Goal: Browse casually: Explore the website without a specific task or goal

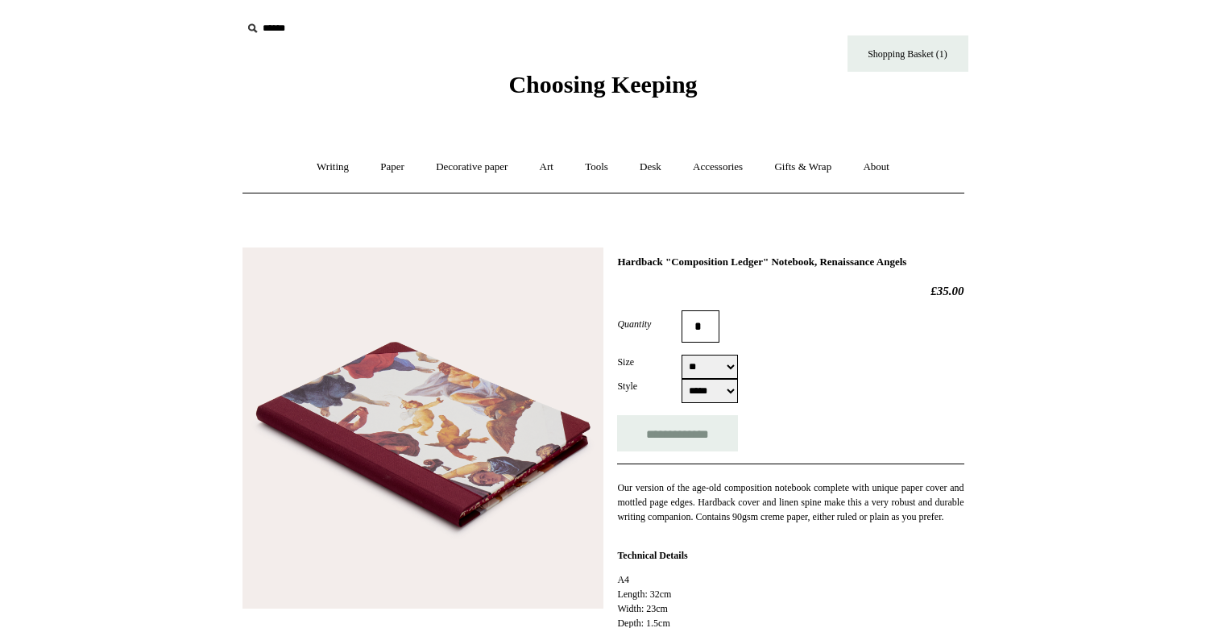
select select "**"
click at [449, 162] on link "Decorative paper +" at bounding box center [471, 167] width 101 height 43
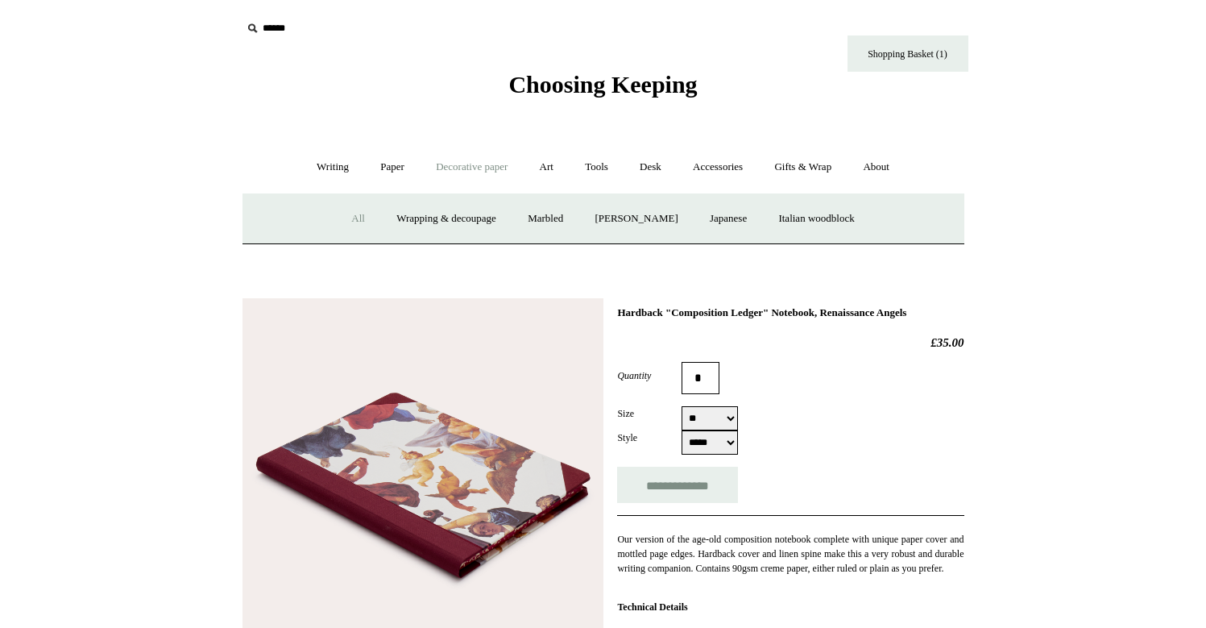
click at [359, 219] on link "All" at bounding box center [358, 218] width 43 height 43
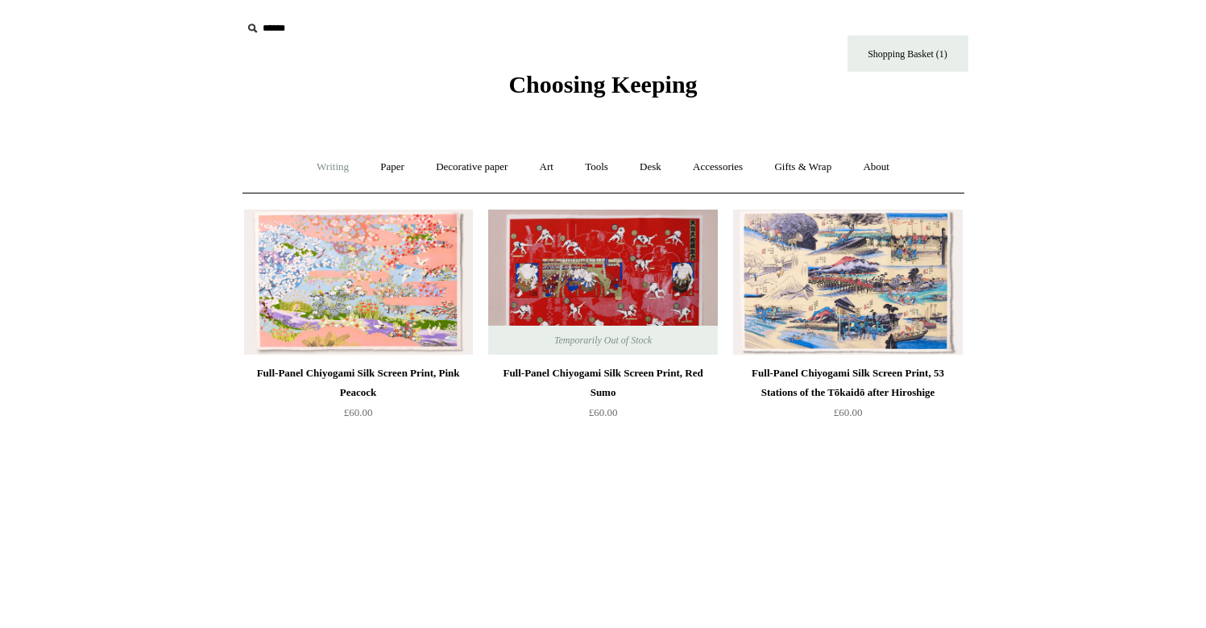
click at [311, 172] on link "Writing +" at bounding box center [332, 167] width 61 height 43
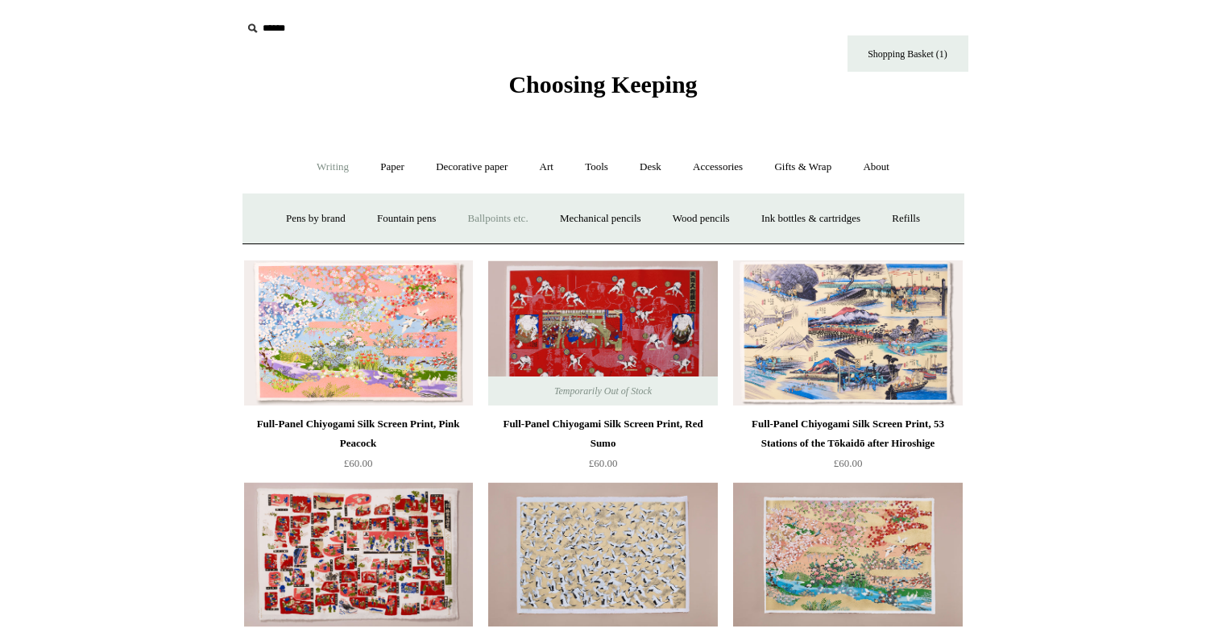
click at [498, 219] on link "Ballpoints etc. +" at bounding box center [498, 218] width 89 height 43
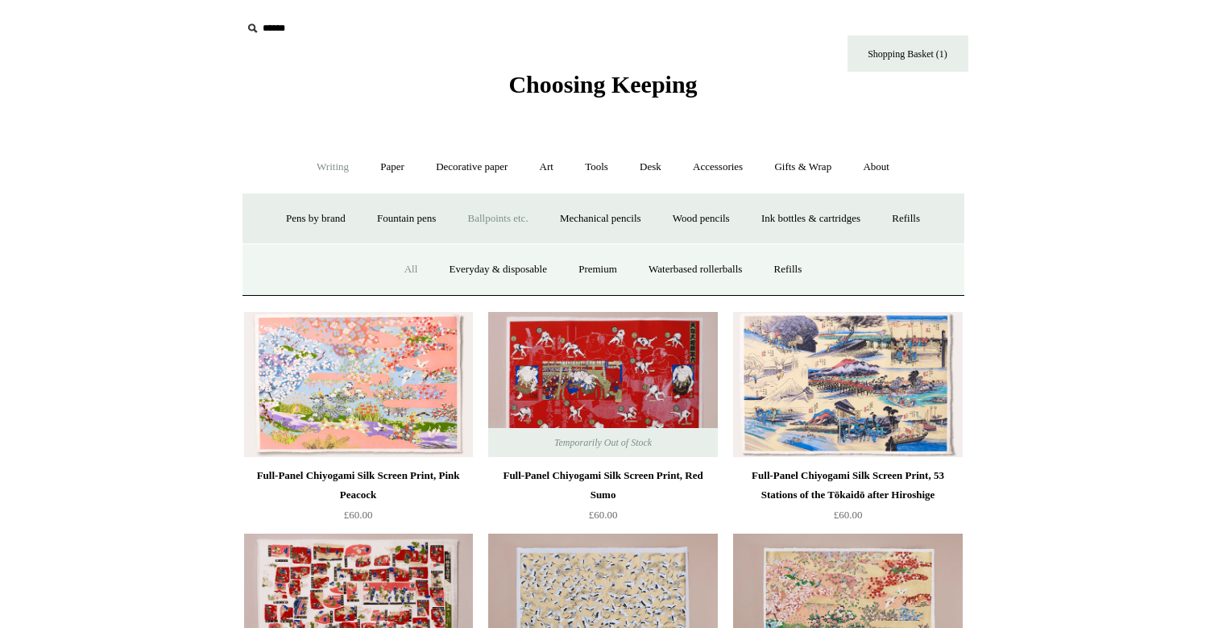
click at [404, 268] on link "All" at bounding box center [411, 269] width 43 height 43
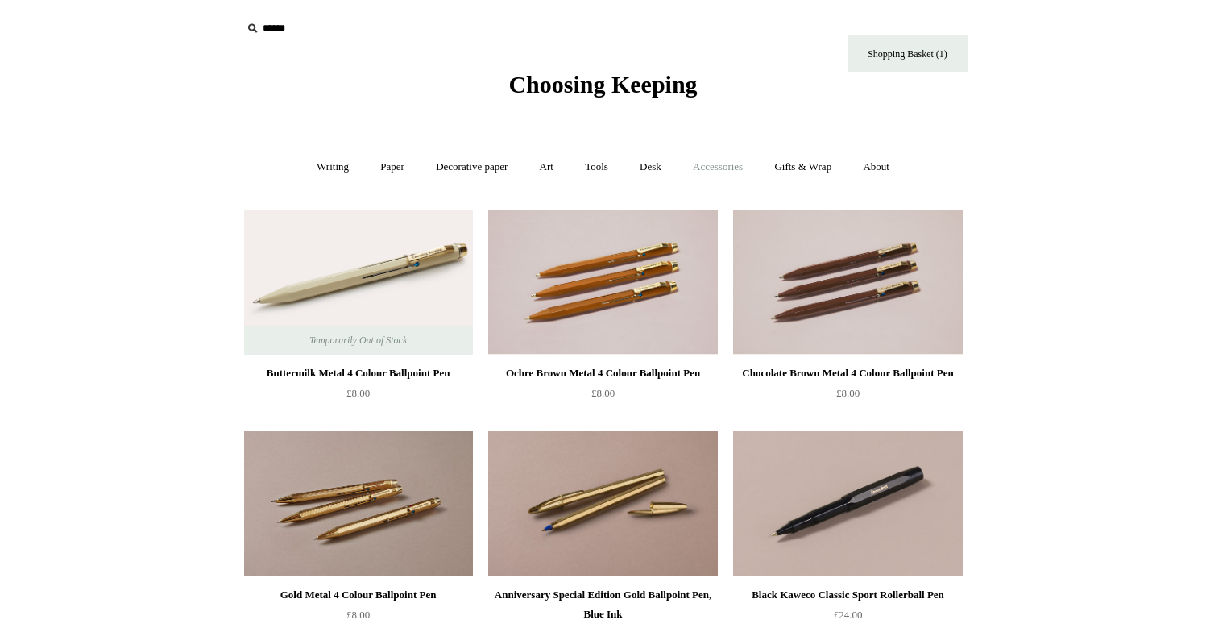
click at [734, 163] on link "Accessories +" at bounding box center [718, 167] width 79 height 43
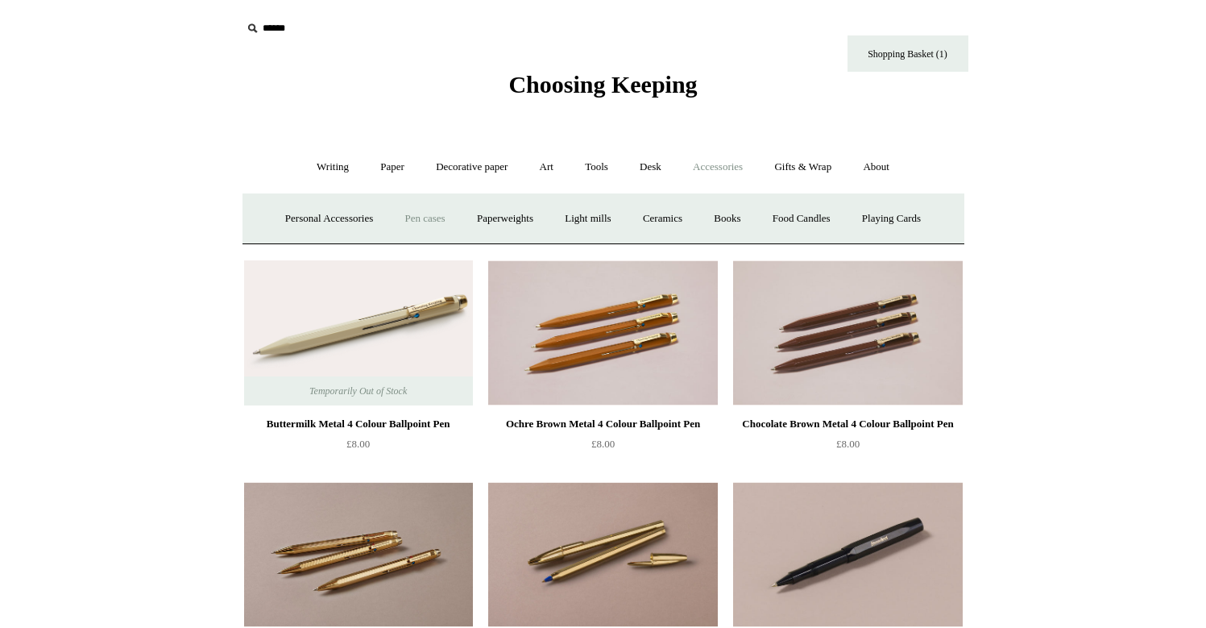
click at [409, 224] on link "Pen cases" at bounding box center [424, 218] width 69 height 43
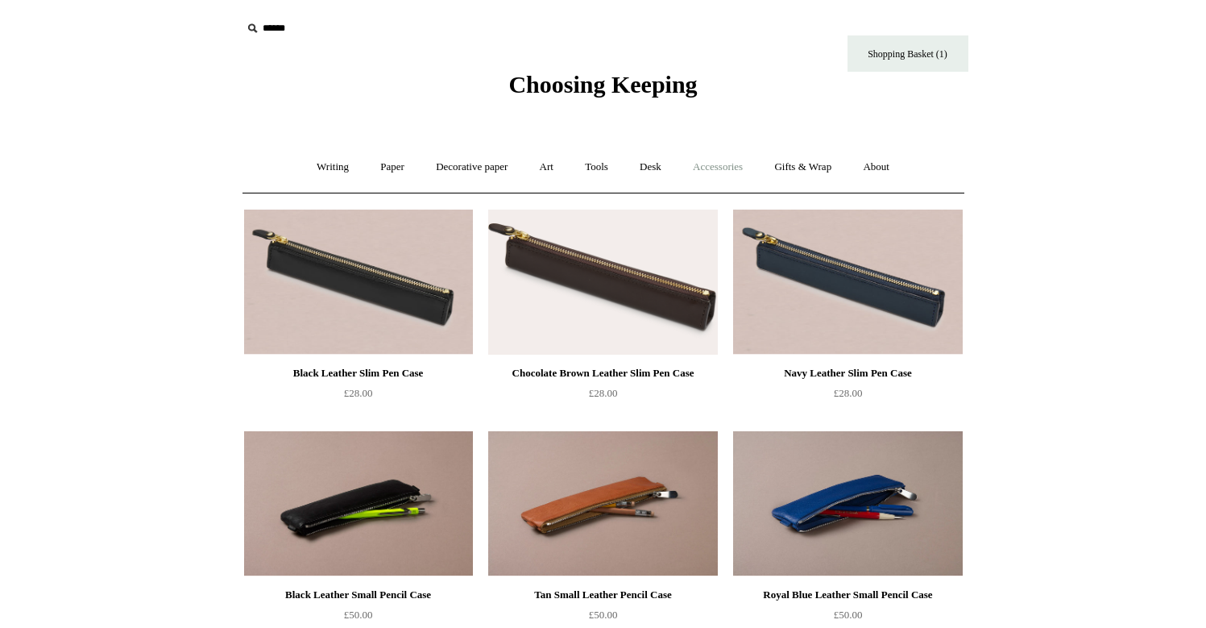
click at [744, 174] on link "Accessories +" at bounding box center [718, 167] width 79 height 43
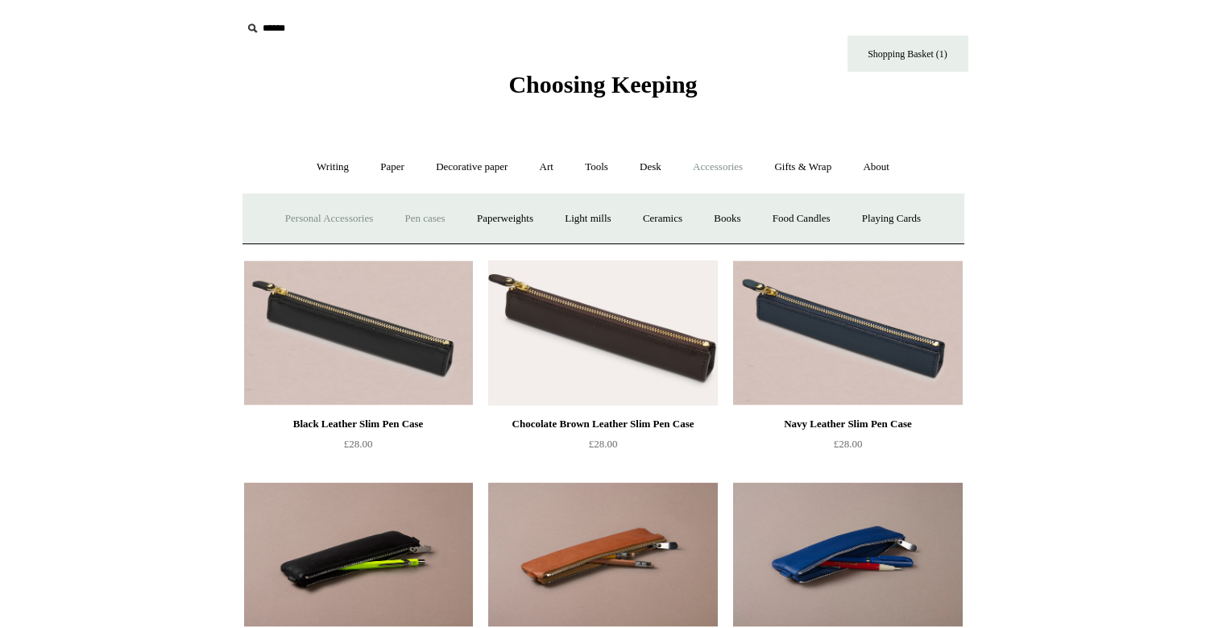
click at [331, 220] on link "Personal Accessories +" at bounding box center [329, 218] width 117 height 43
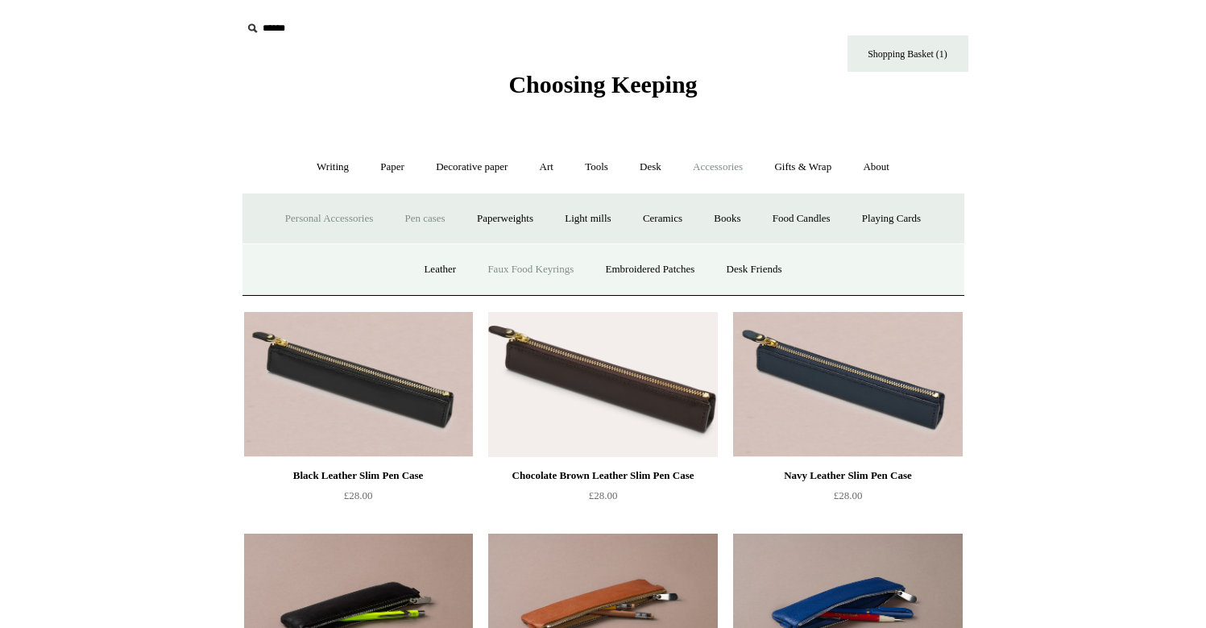
click at [512, 264] on link "Faux Food Keyrings" at bounding box center [530, 269] width 115 height 43
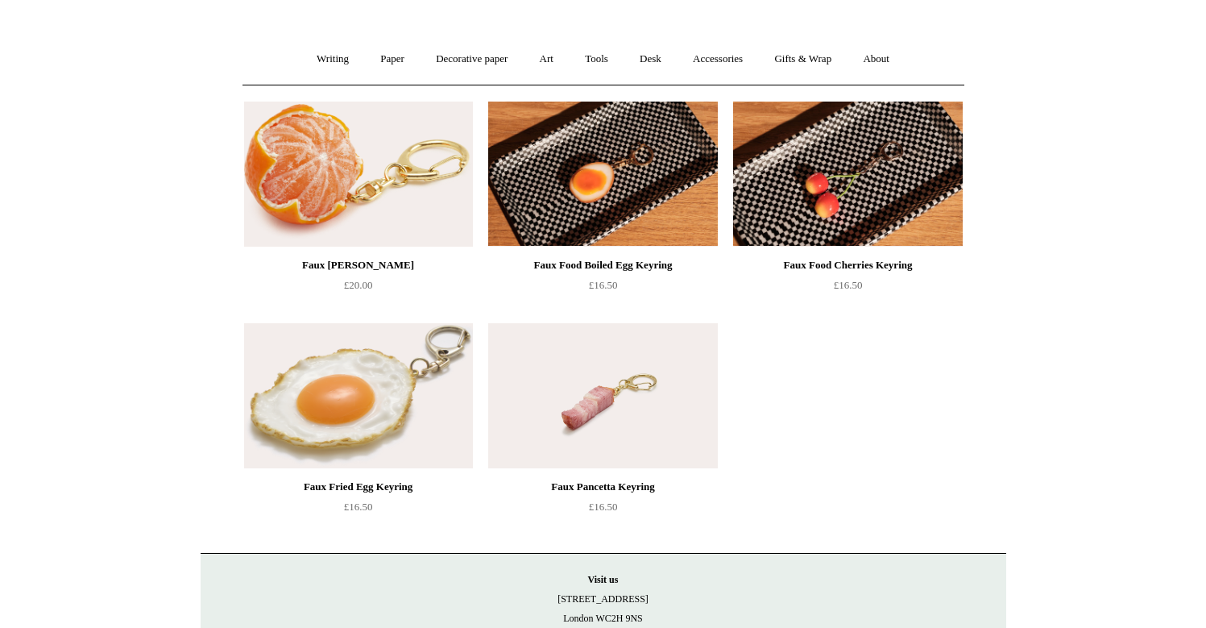
scroll to position [93, 0]
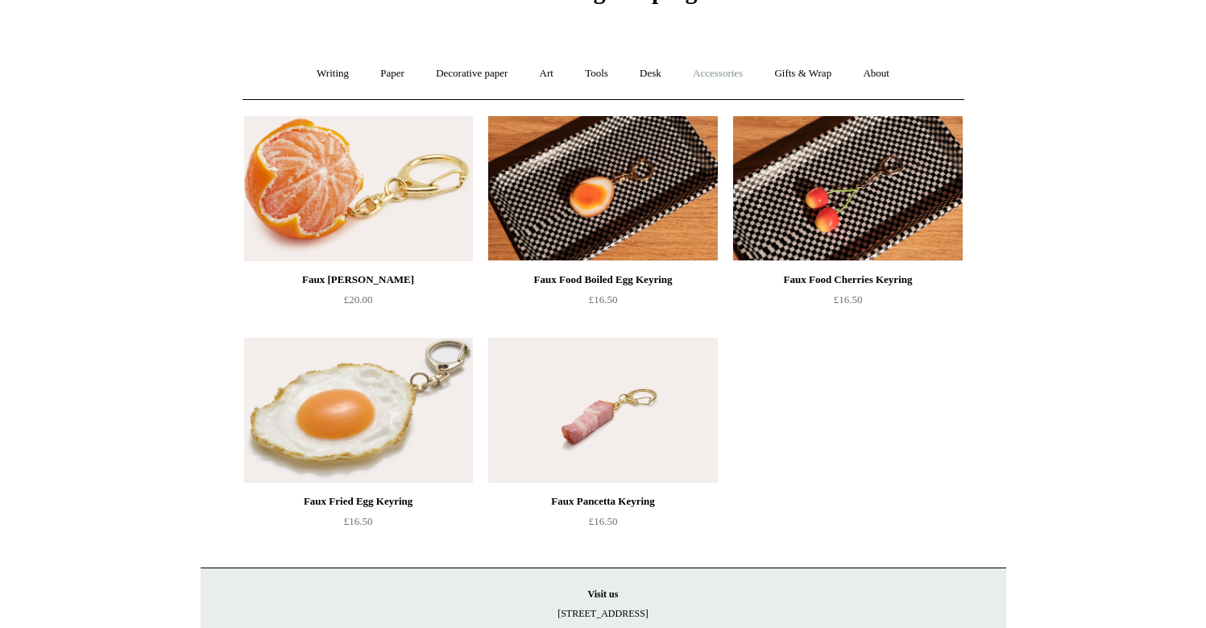
click at [715, 72] on link "Accessories +" at bounding box center [718, 73] width 79 height 43
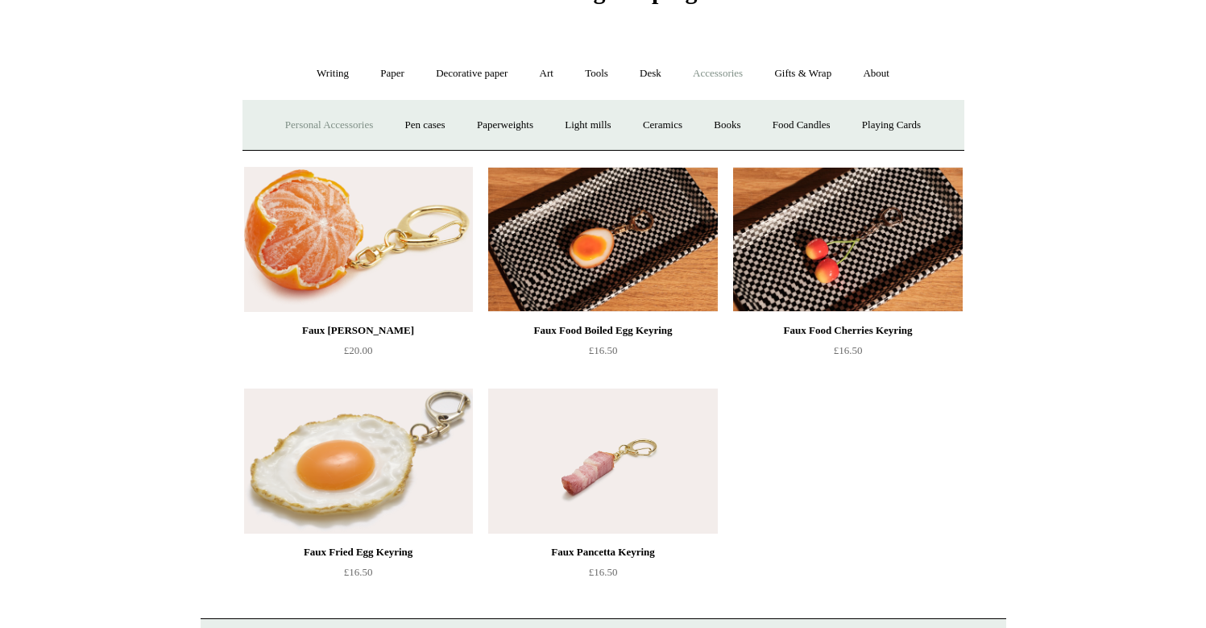
click at [350, 121] on link "Personal Accessories +" at bounding box center [329, 125] width 117 height 43
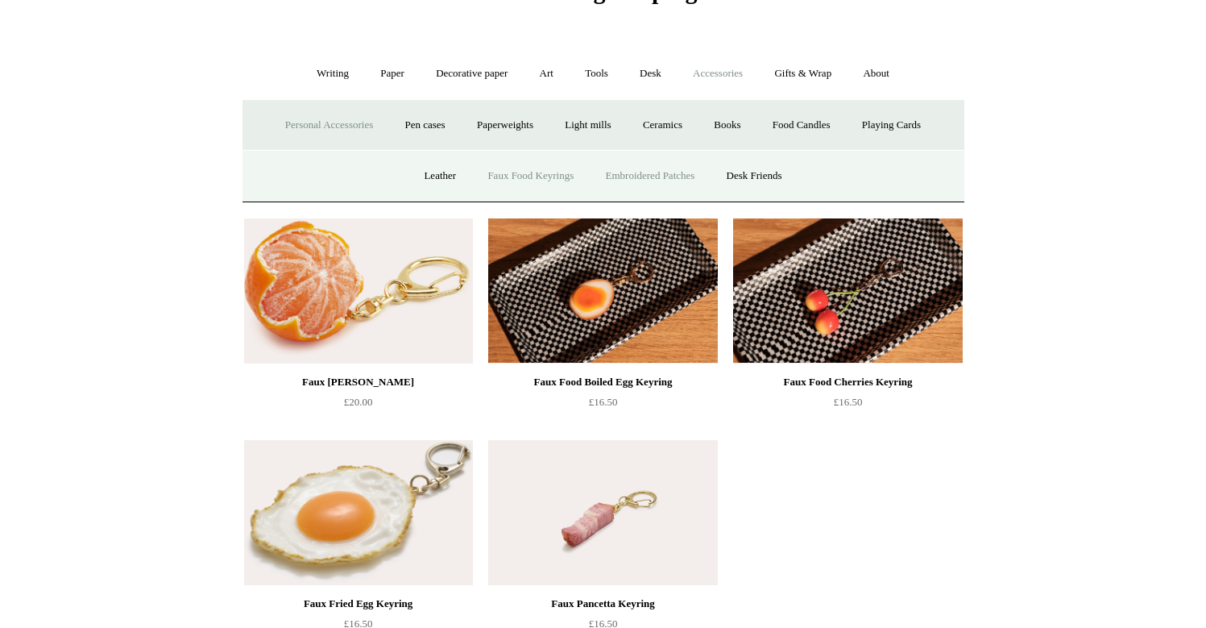
click at [669, 177] on link "Embroidered Patches" at bounding box center [650, 176] width 118 height 43
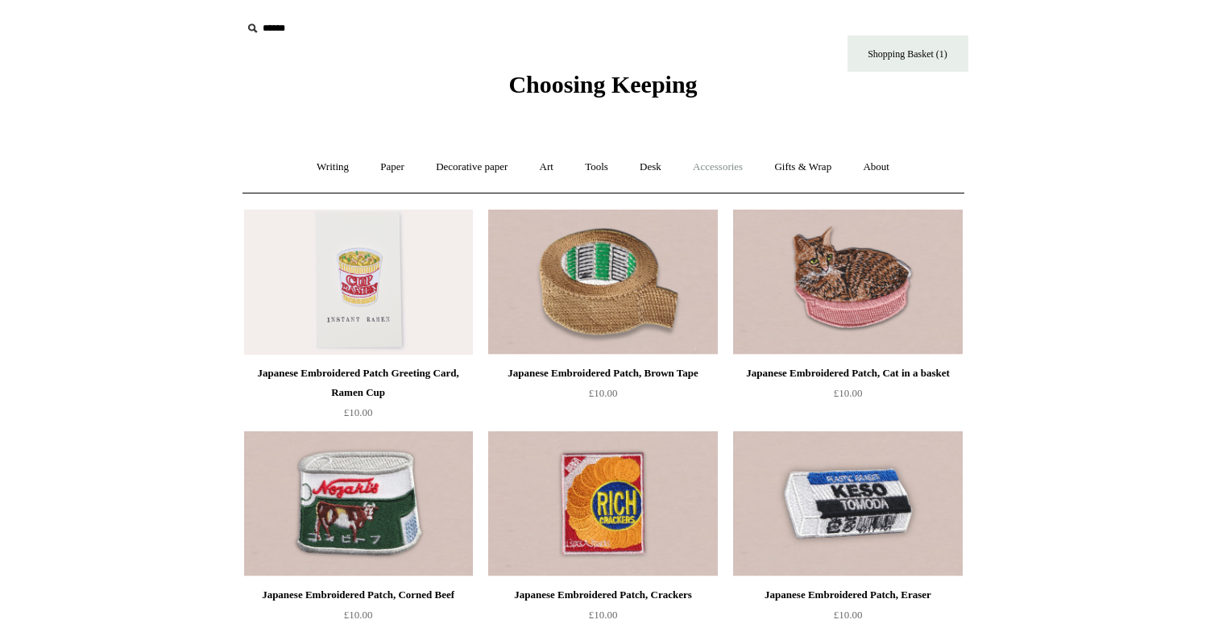
click at [729, 156] on link "Accessories +" at bounding box center [718, 167] width 79 height 43
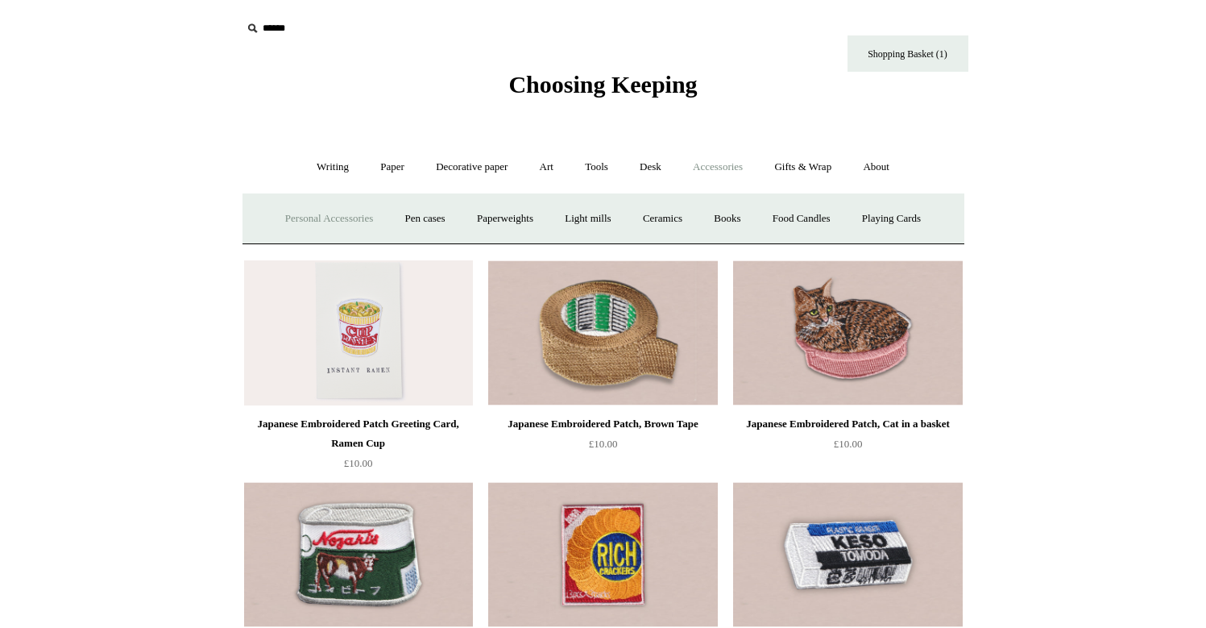
click at [322, 203] on link "Personal Accessories +" at bounding box center [329, 218] width 117 height 43
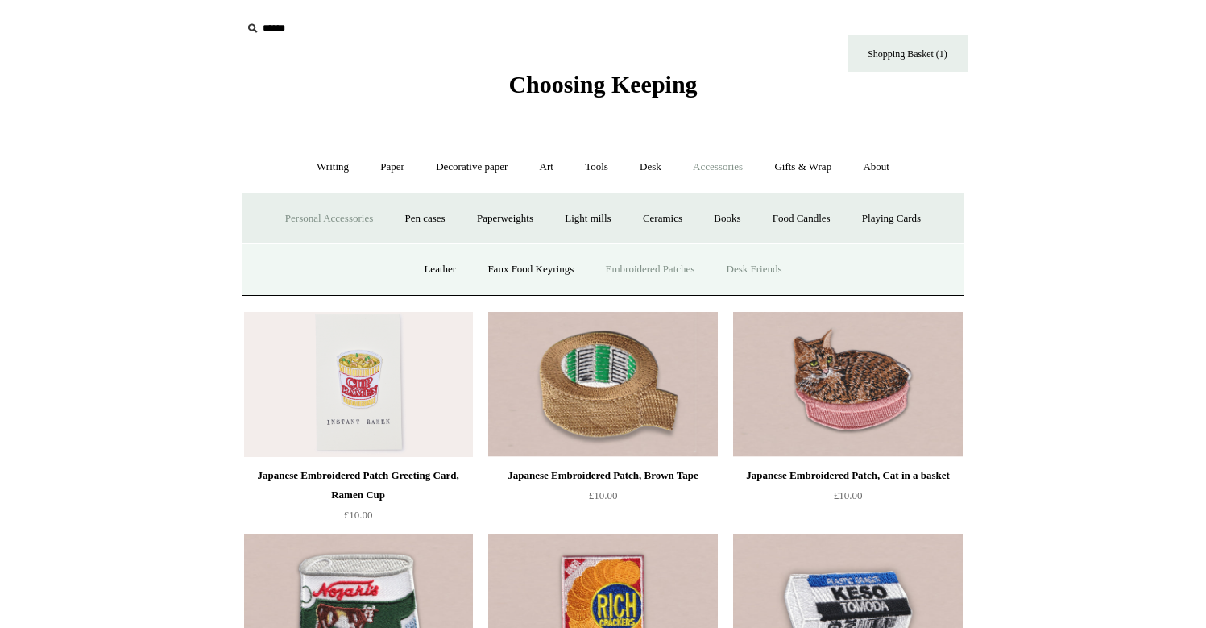
click at [770, 276] on link "Desk Friends" at bounding box center [754, 269] width 85 height 43
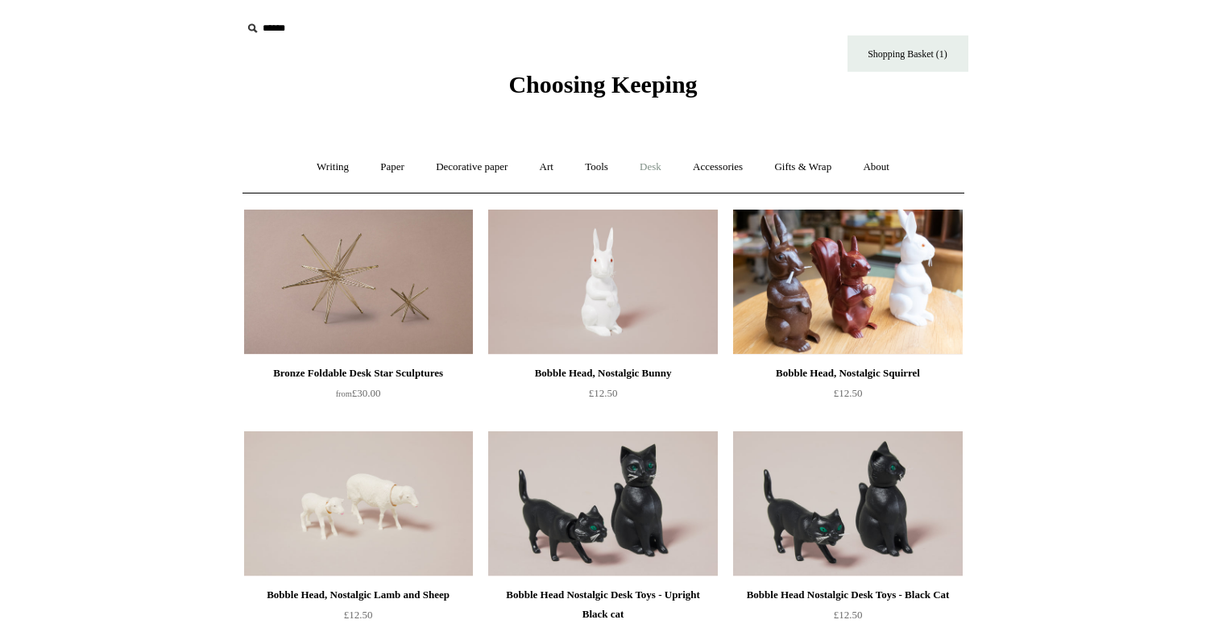
click at [653, 164] on link "Desk +" at bounding box center [650, 167] width 51 height 43
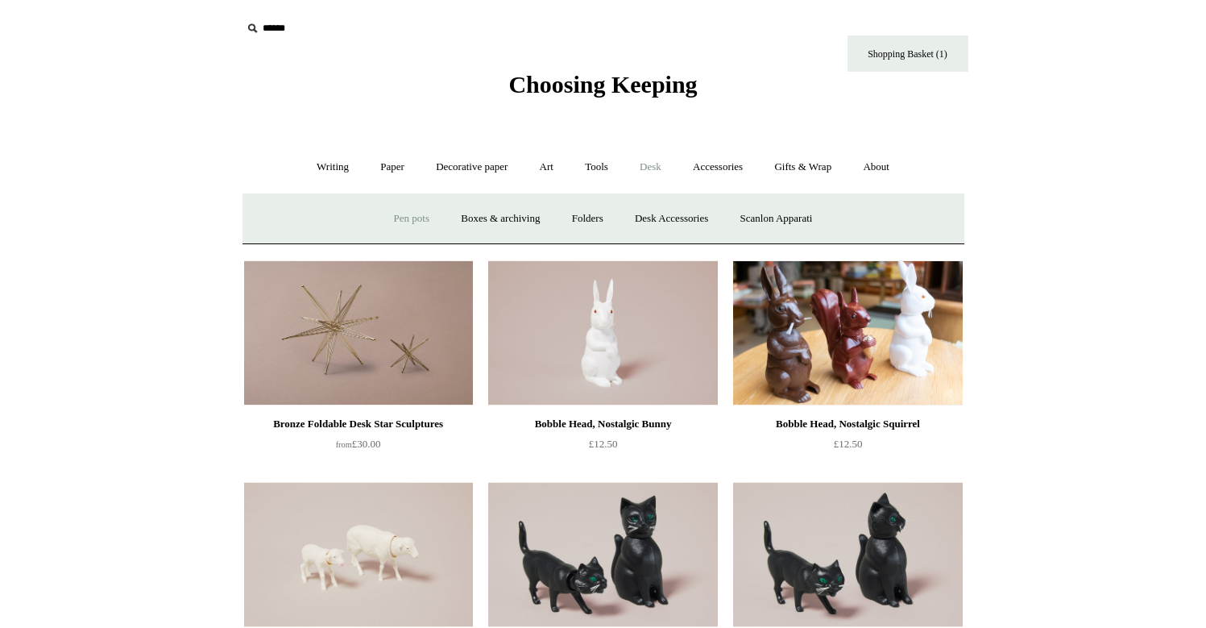
click at [392, 218] on link "Pen pots" at bounding box center [412, 218] width 64 height 43
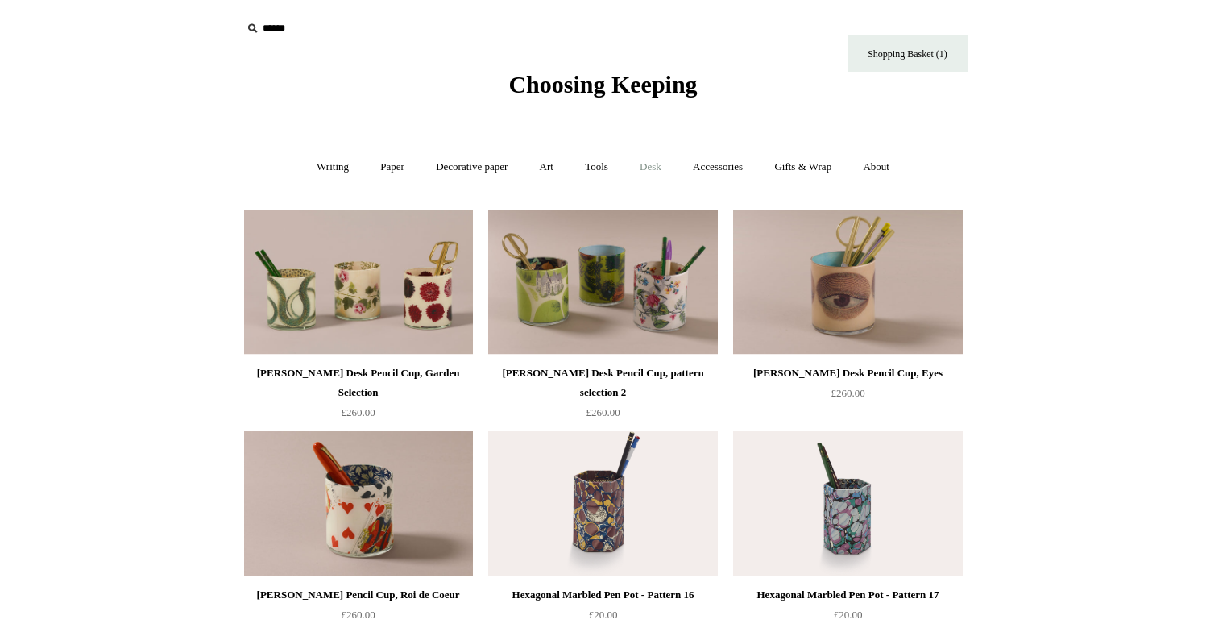
click at [670, 171] on link "Desk +" at bounding box center [650, 167] width 51 height 43
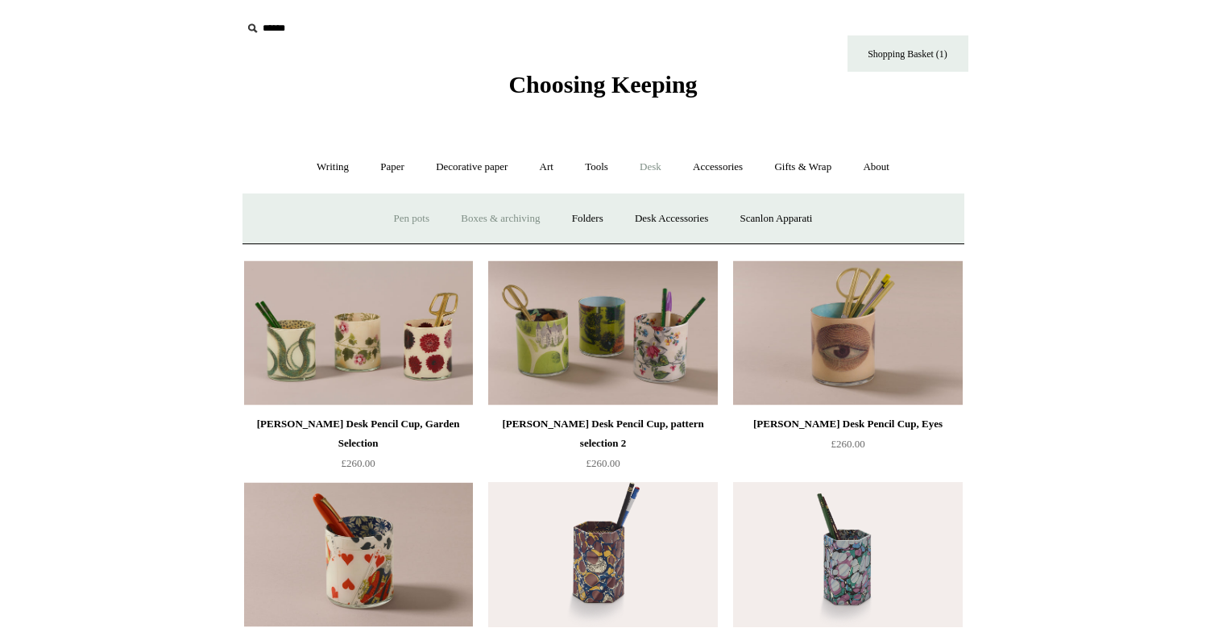
click at [514, 222] on link "Boxes & archiving" at bounding box center [500, 218] width 108 height 43
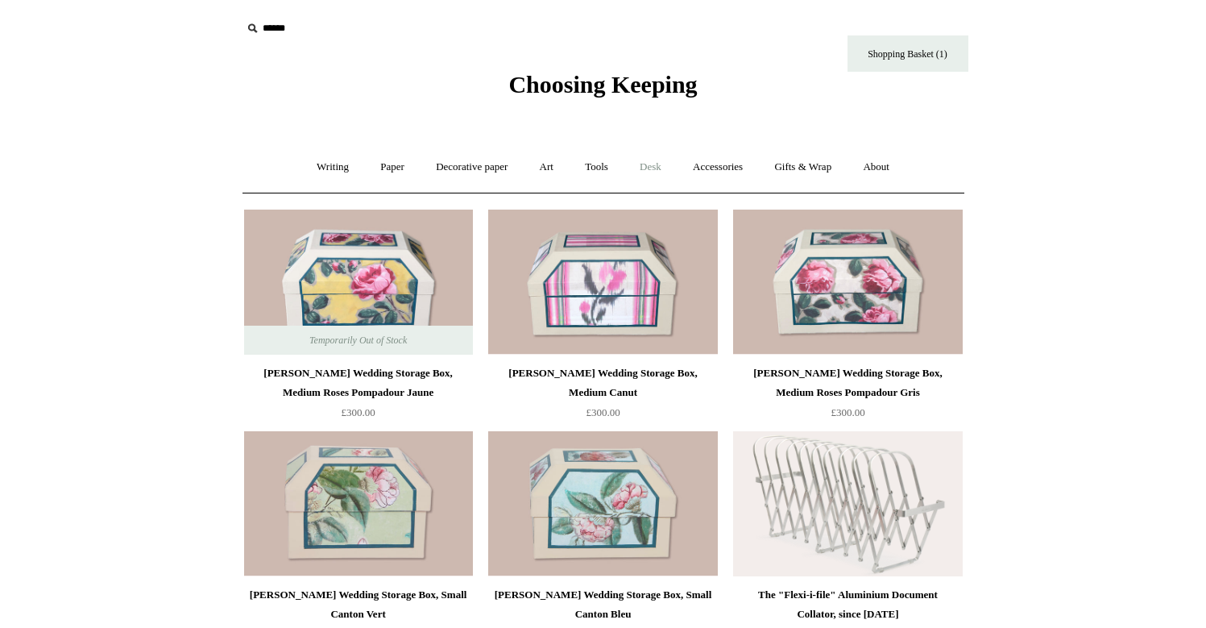
click at [652, 173] on link "Desk +" at bounding box center [650, 167] width 51 height 43
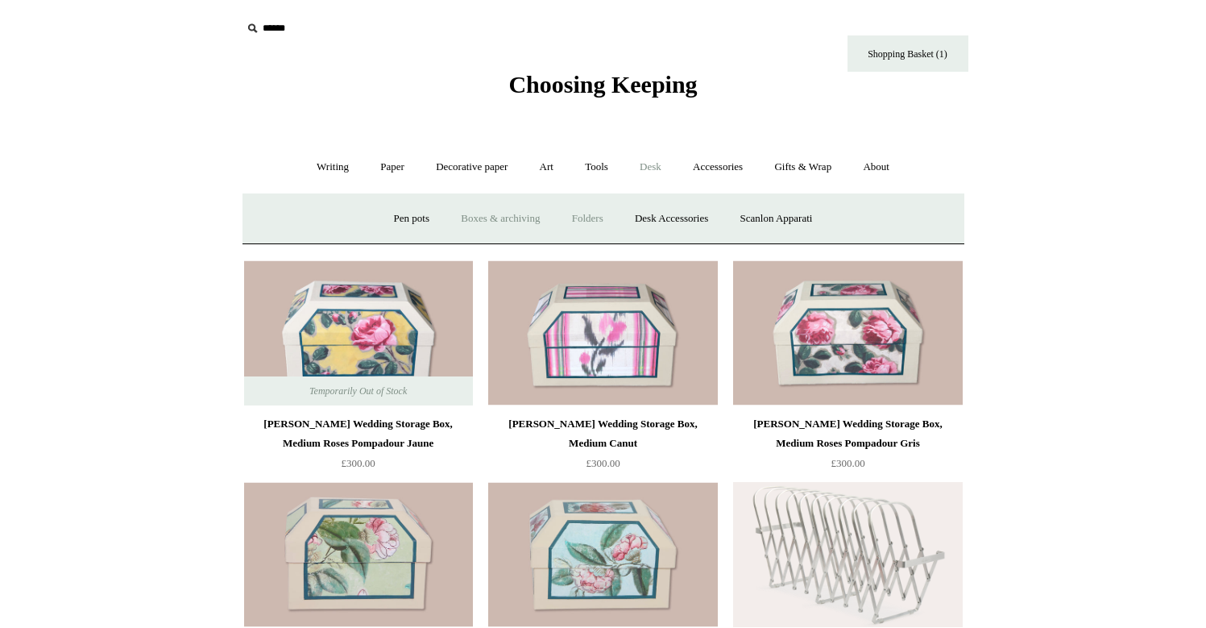
click at [588, 214] on link "Folders" at bounding box center [588, 218] width 60 height 43
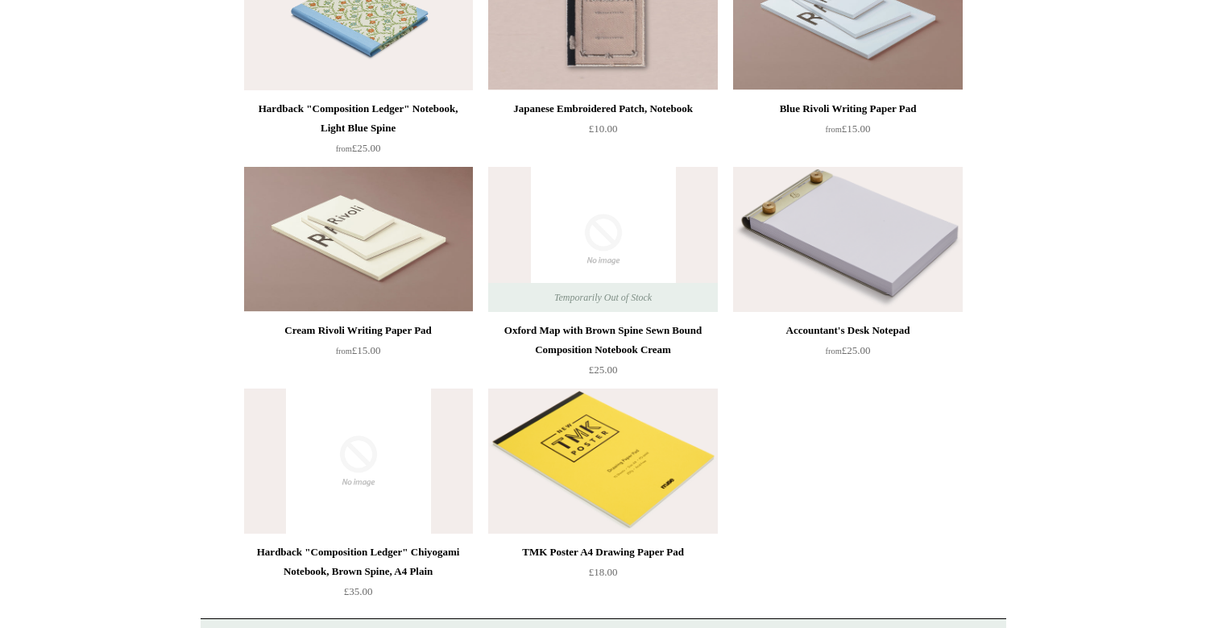
scroll to position [8676, 0]
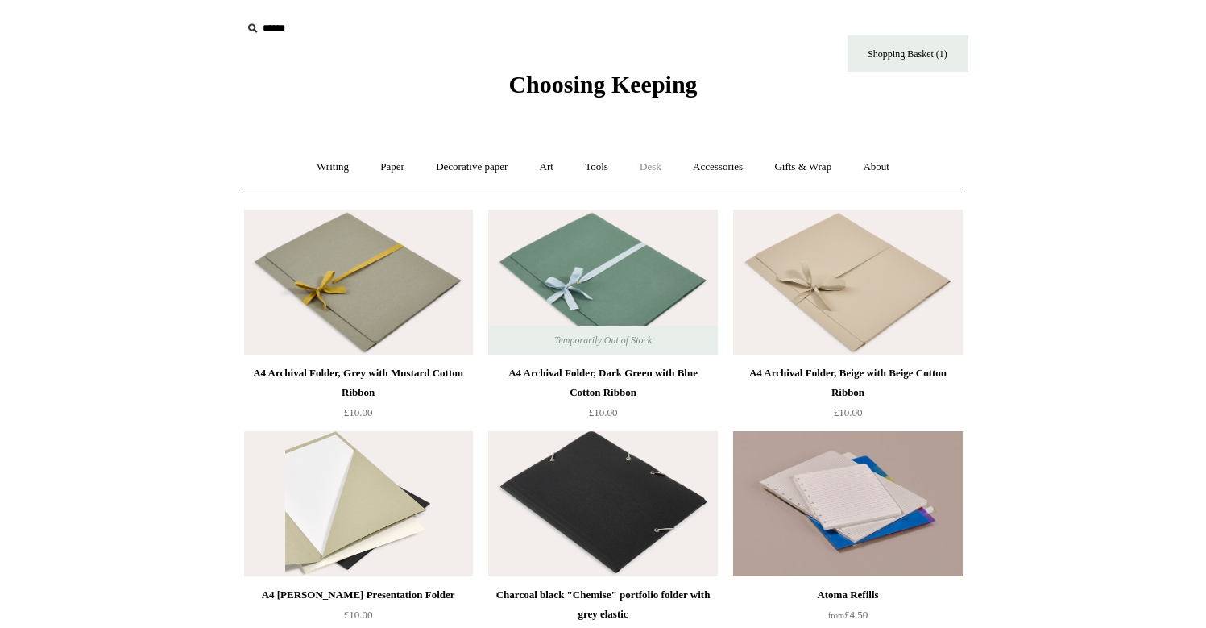
click at [657, 162] on link "Desk +" at bounding box center [650, 167] width 51 height 43
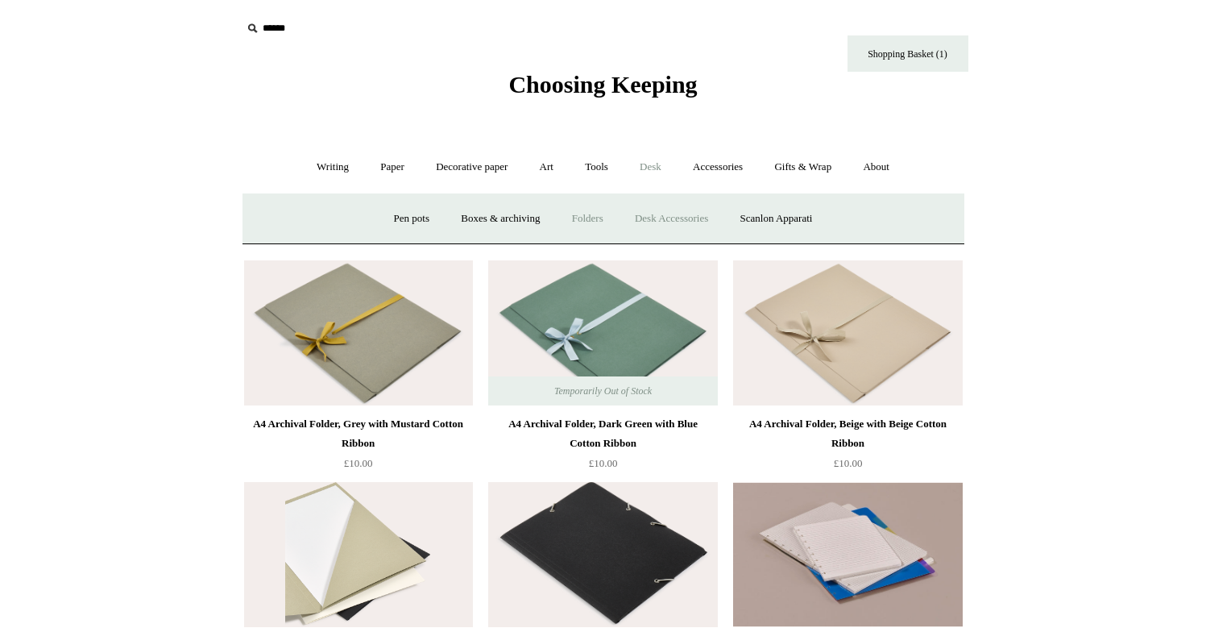
click at [670, 221] on link "Desk Accessories" at bounding box center [671, 218] width 102 height 43
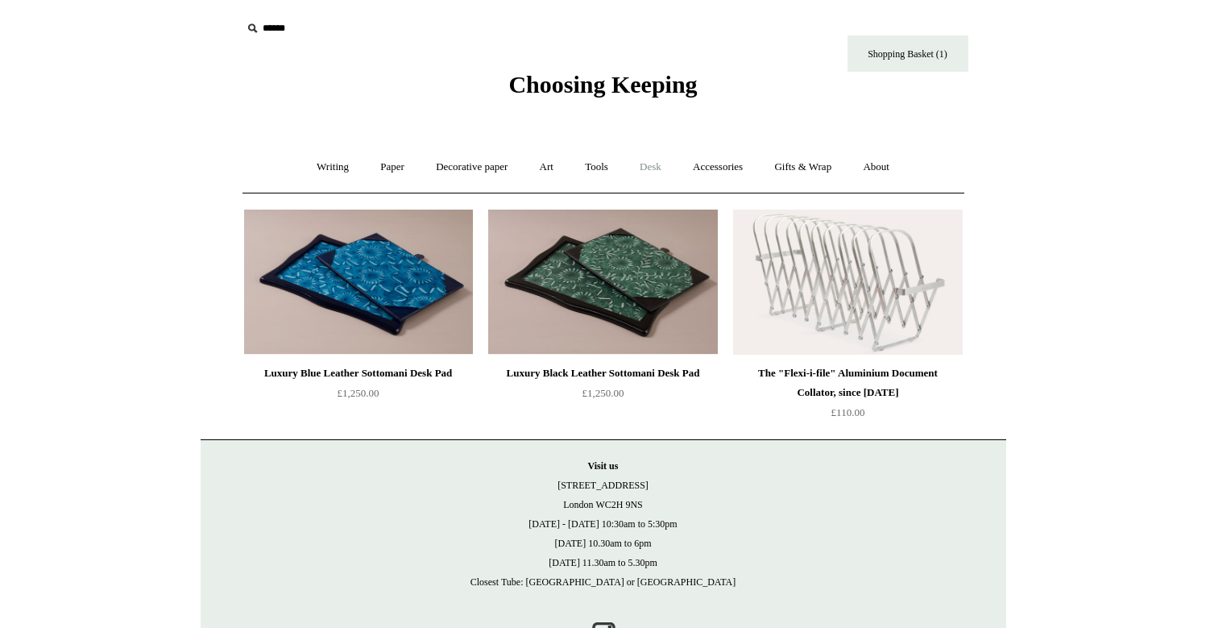
click at [650, 178] on link "Desk +" at bounding box center [650, 167] width 51 height 43
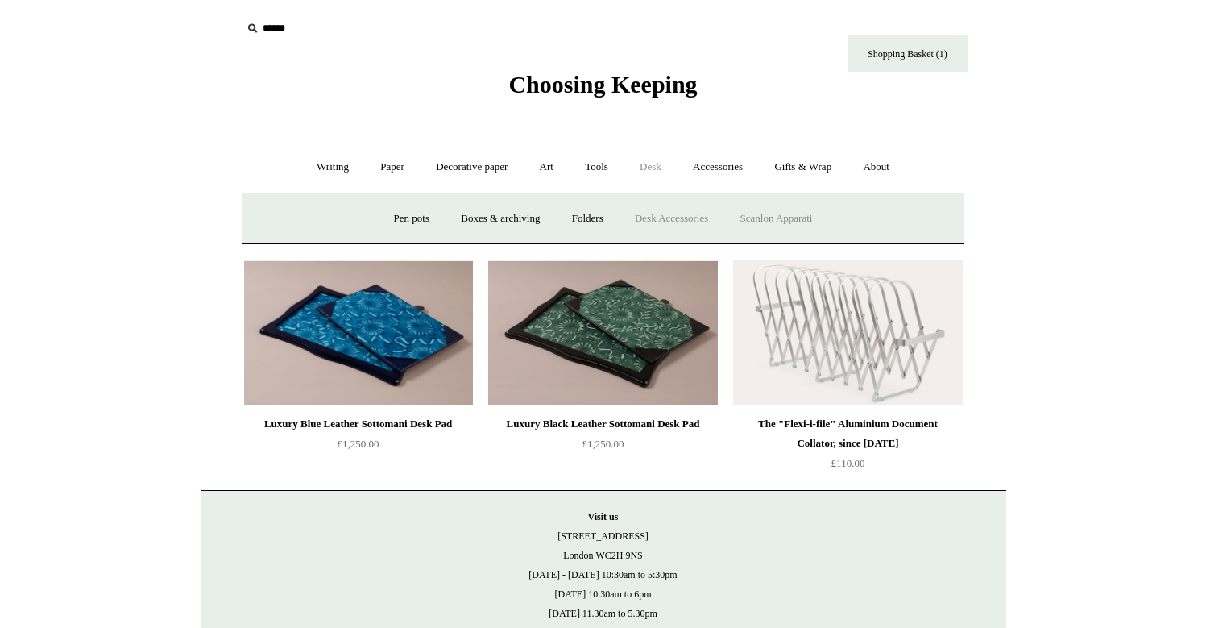
click at [774, 222] on link "Scanlon Apparati" at bounding box center [777, 218] width 102 height 43
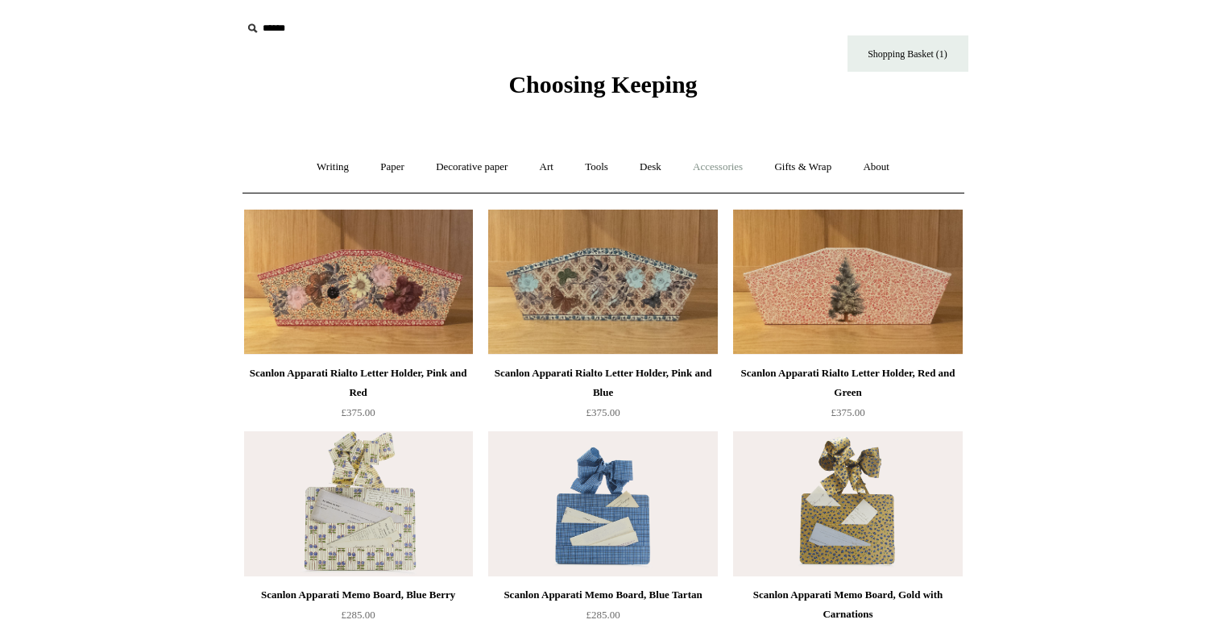
click at [742, 168] on link "Accessories +" at bounding box center [718, 167] width 79 height 43
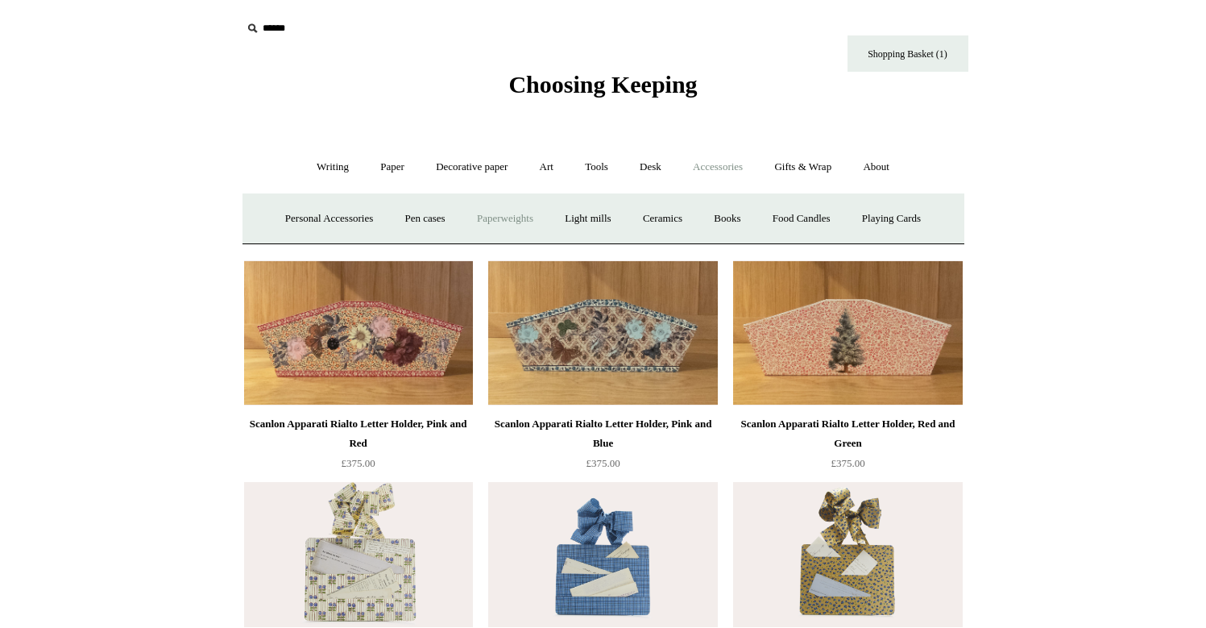
click at [473, 228] on link "Paperweights +" at bounding box center [505, 218] width 85 height 43
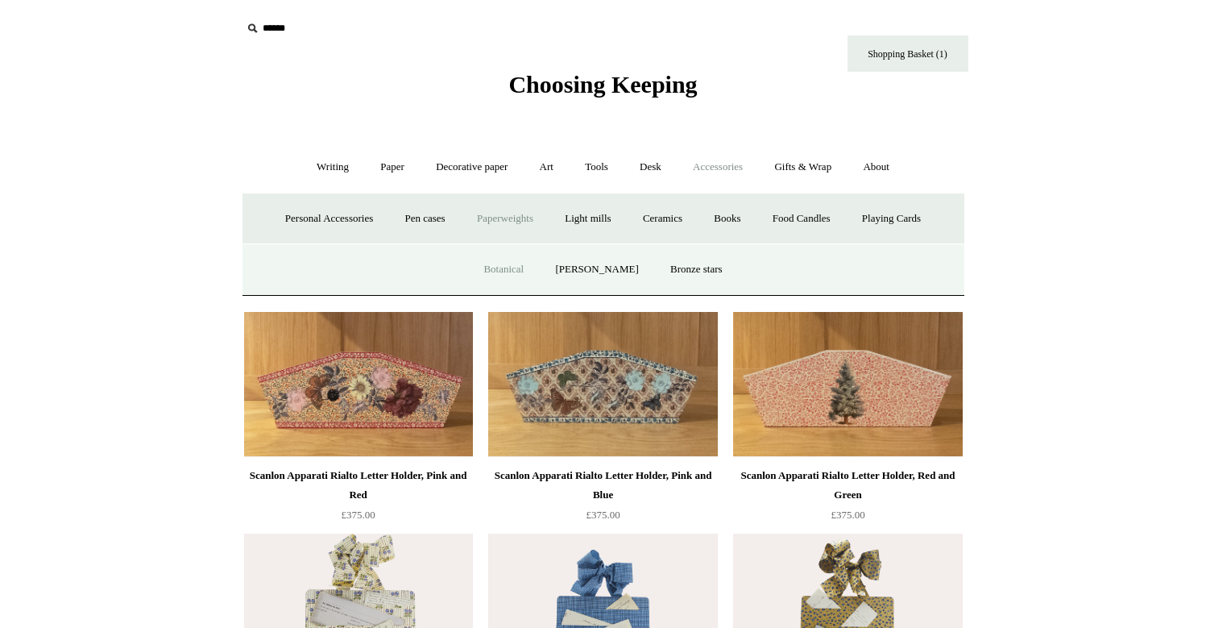
click at [502, 272] on link "Botanical" at bounding box center [503, 269] width 69 height 43
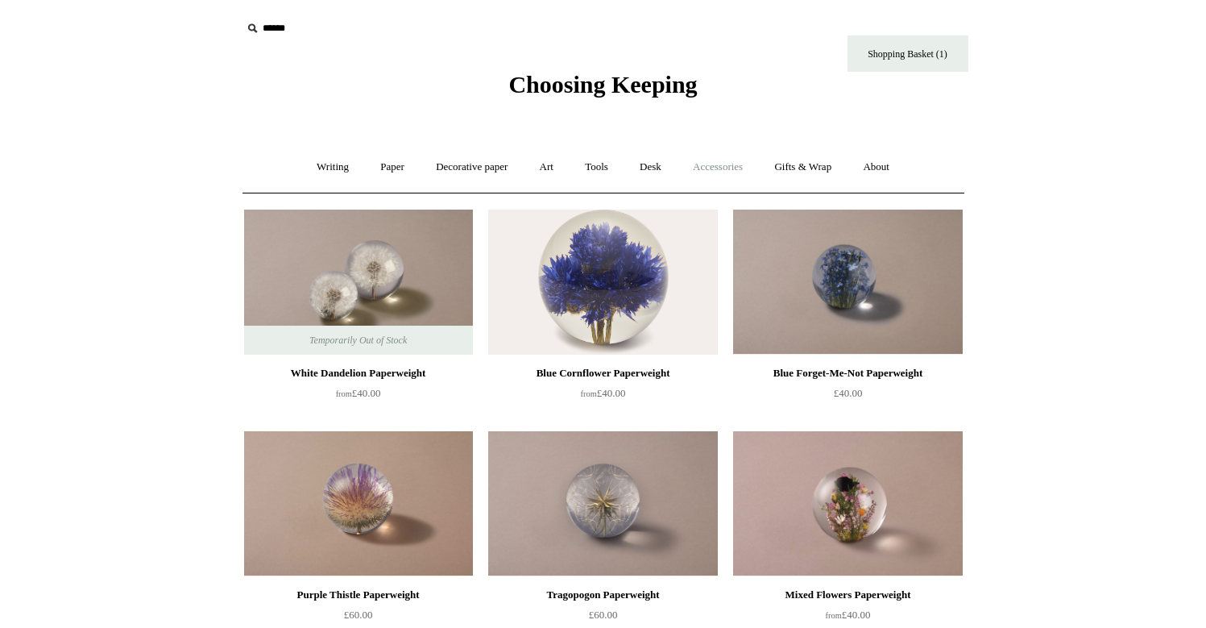
click at [702, 169] on link "Accessories +" at bounding box center [718, 167] width 79 height 43
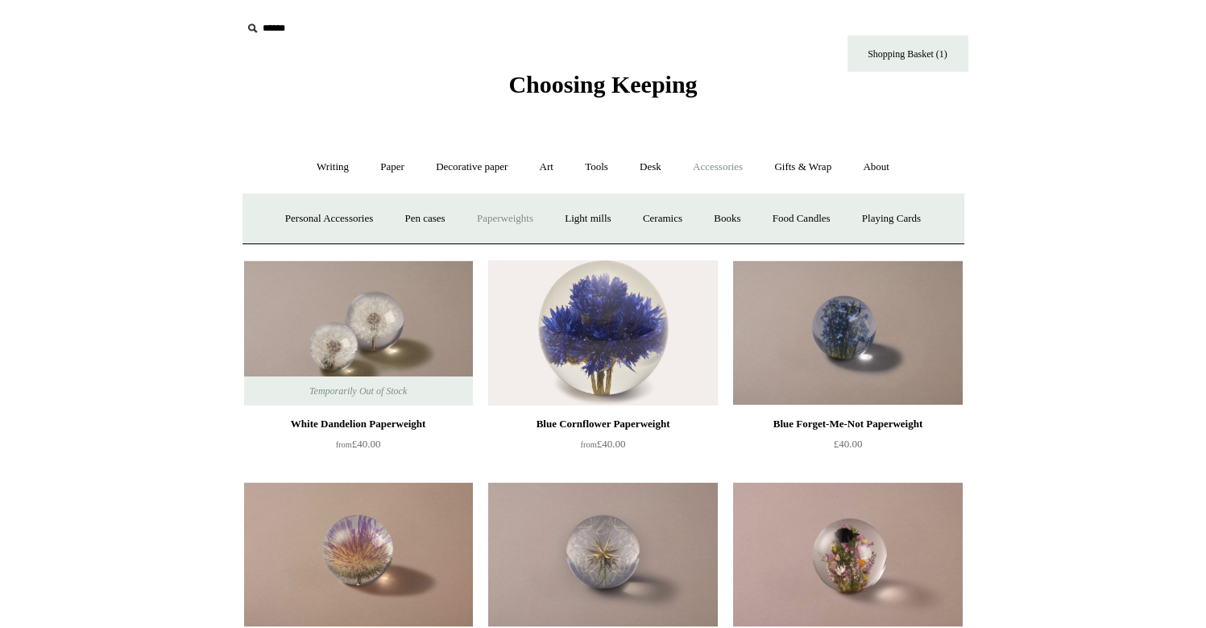
click at [494, 221] on link "Paperweights +" at bounding box center [505, 218] width 85 height 43
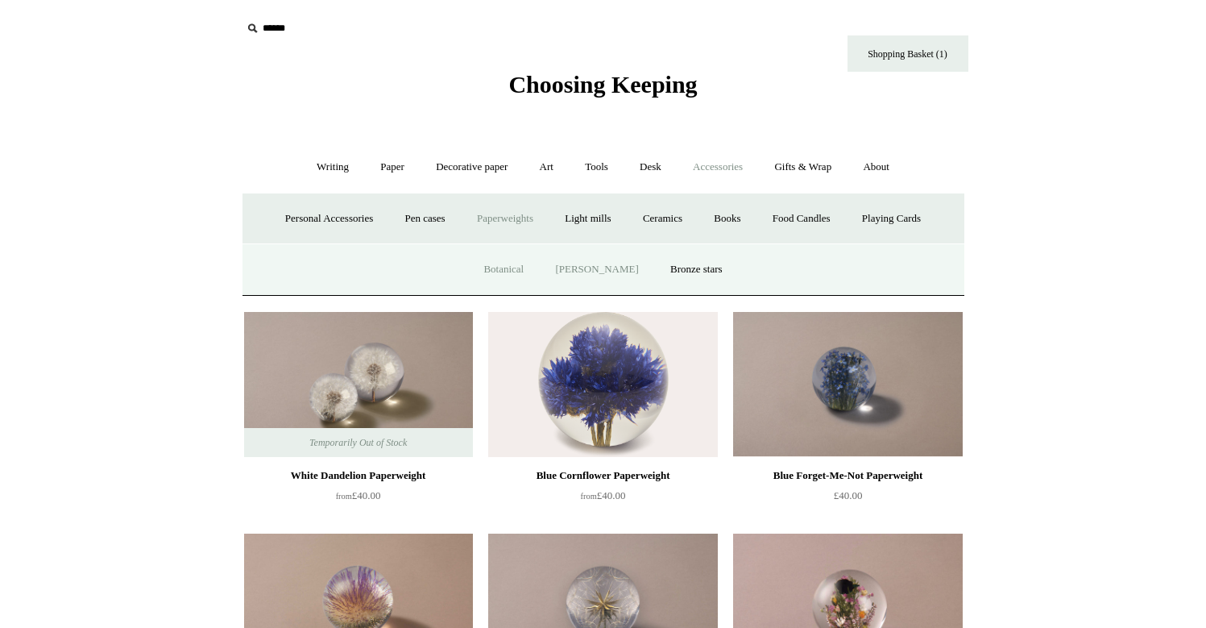
click at [601, 271] on link "[PERSON_NAME]" at bounding box center [597, 269] width 112 height 43
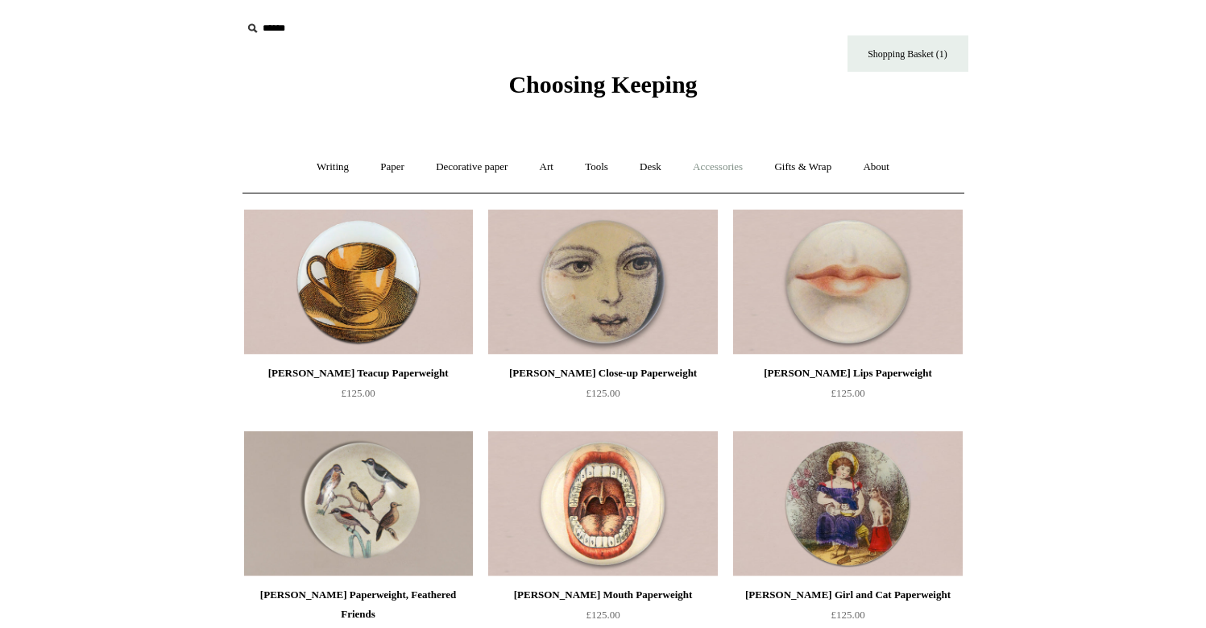
click at [716, 167] on link "Accessories +" at bounding box center [718, 167] width 79 height 43
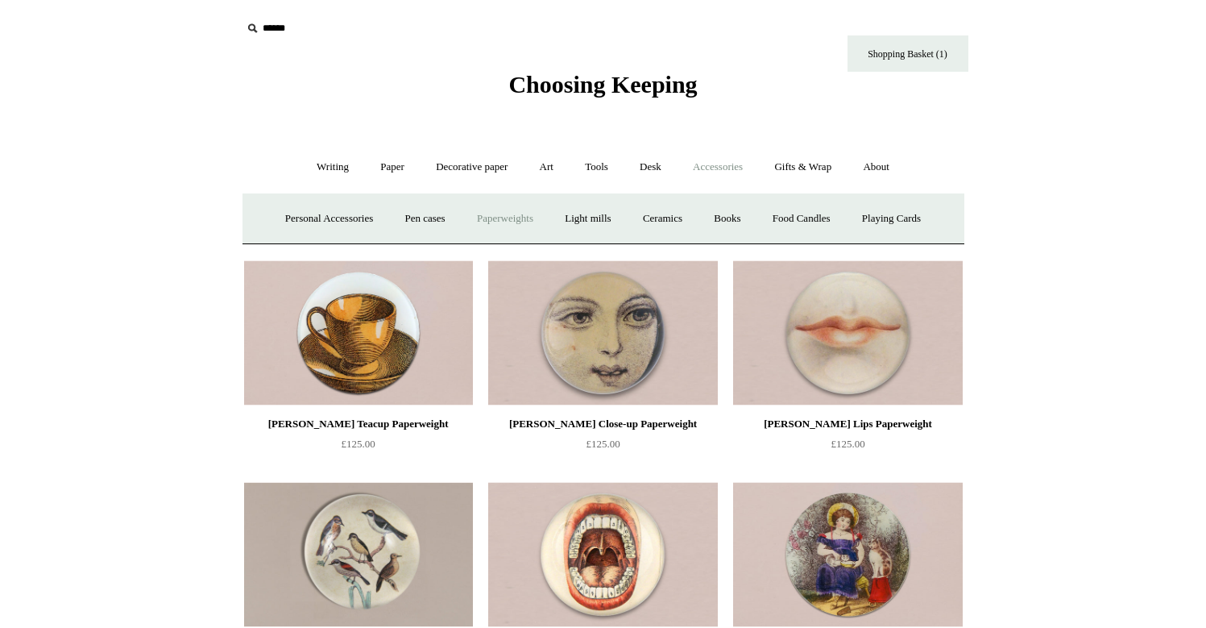
click at [489, 225] on link "Paperweights +" at bounding box center [505, 218] width 85 height 43
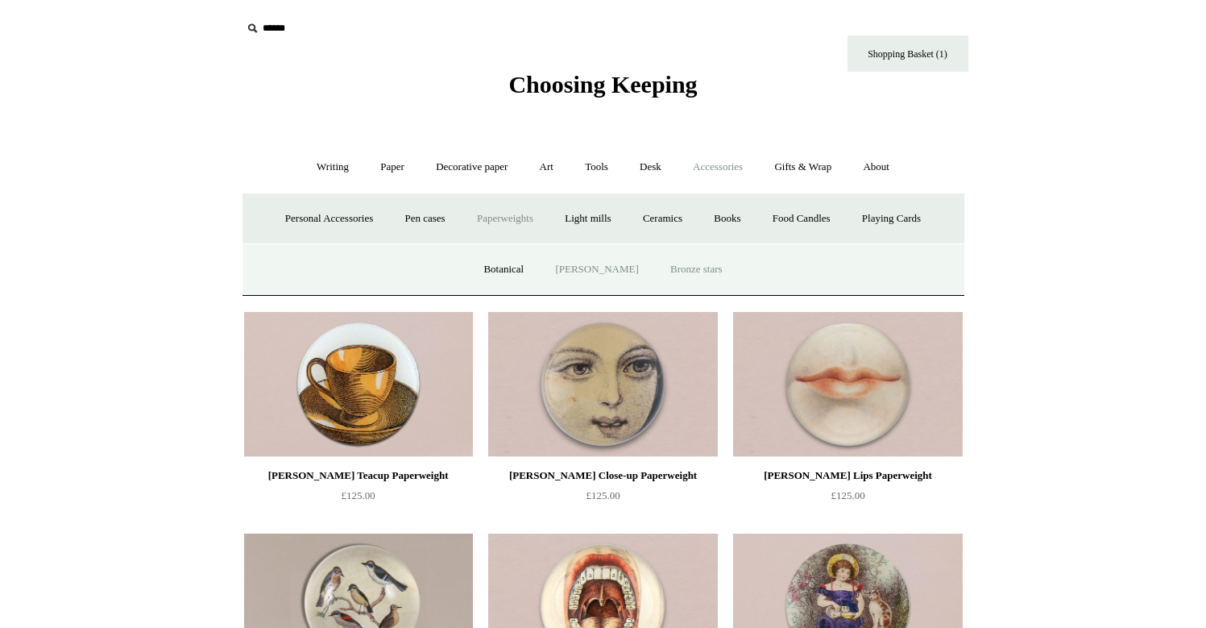
click at [675, 268] on link "Bronze stars" at bounding box center [696, 269] width 81 height 43
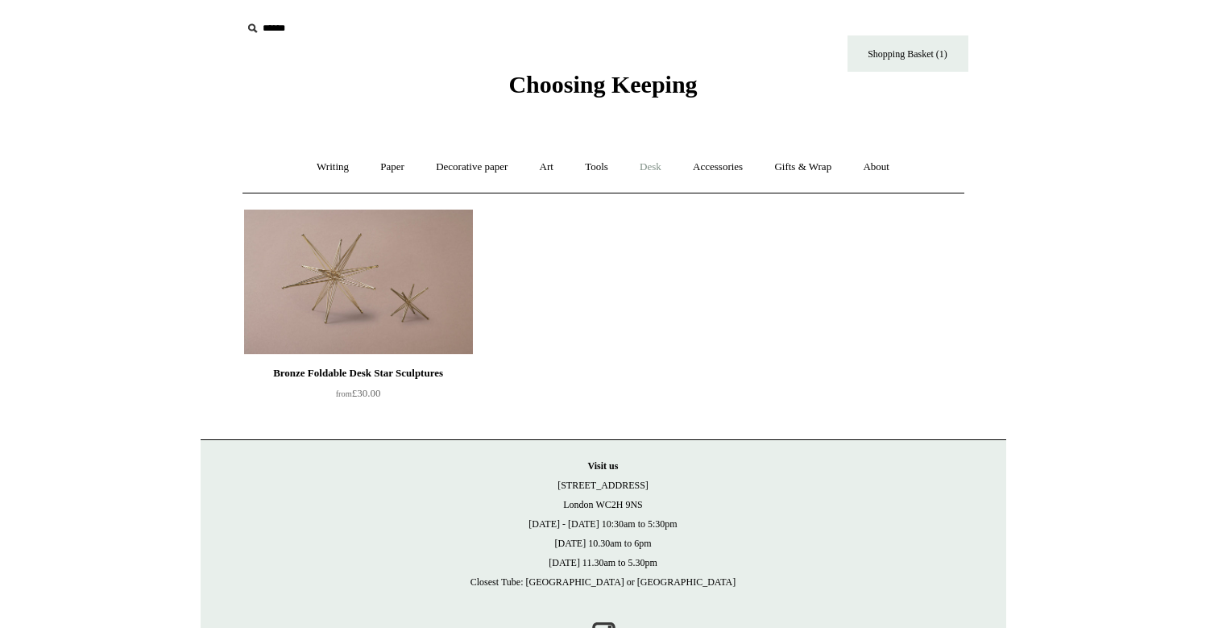
click at [659, 160] on link "Desk +" at bounding box center [650, 167] width 51 height 43
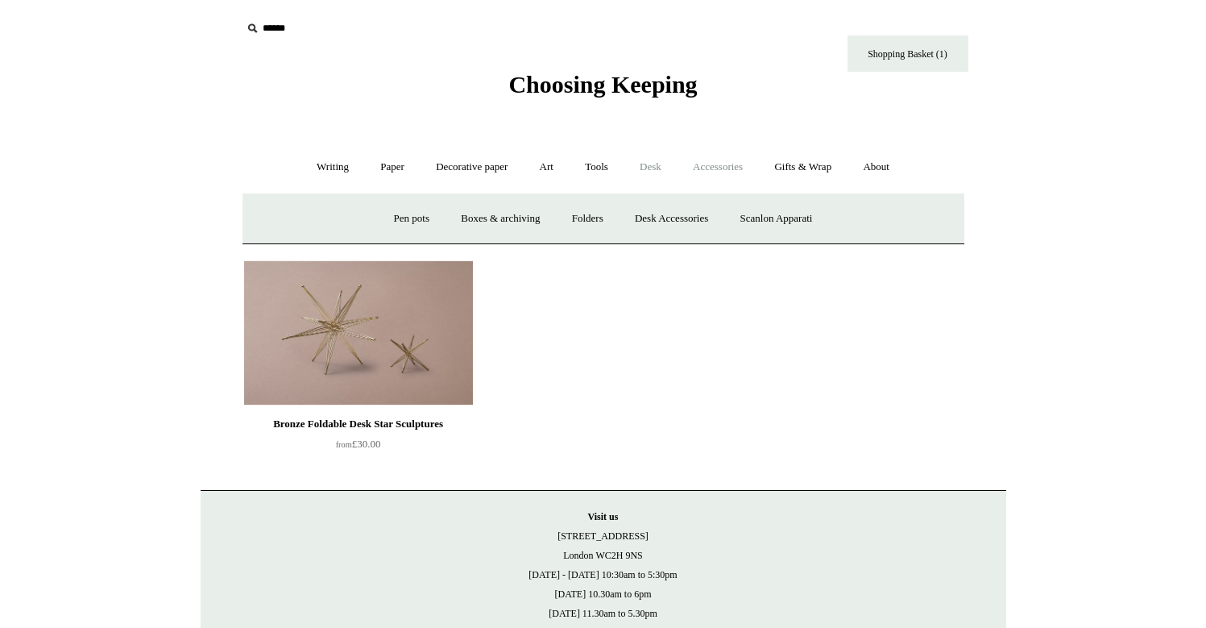
click at [715, 170] on link "Accessories +" at bounding box center [718, 167] width 79 height 43
click at [596, 218] on link "Light mills" at bounding box center [587, 218] width 75 height 43
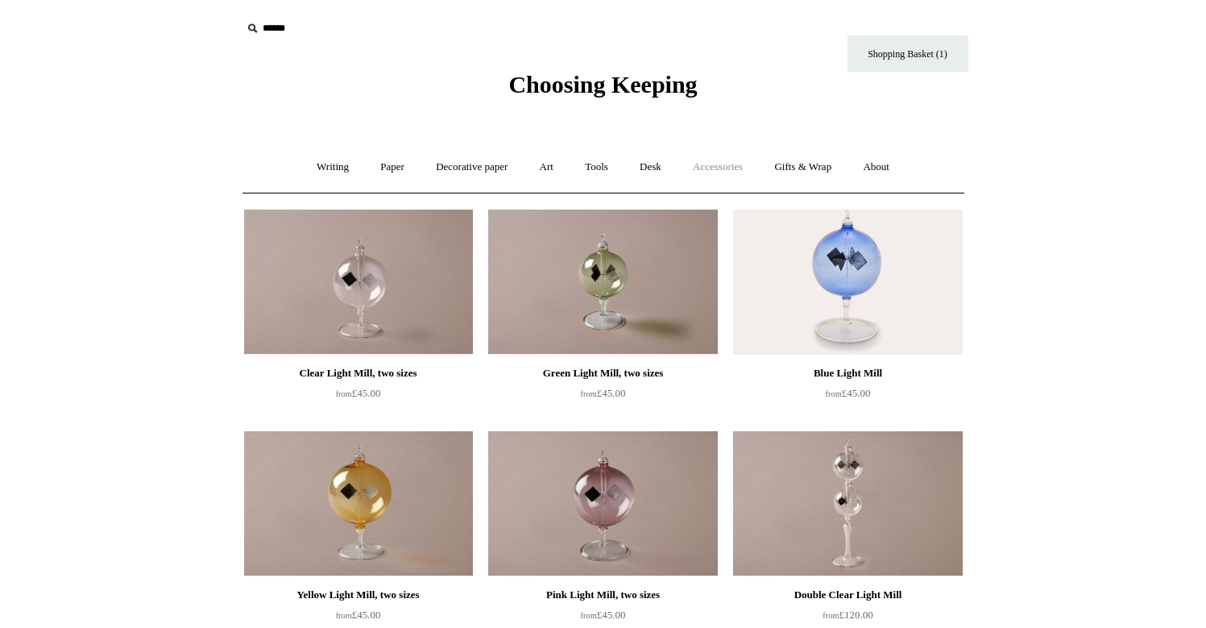
click at [721, 165] on link "Accessories +" at bounding box center [718, 167] width 79 height 43
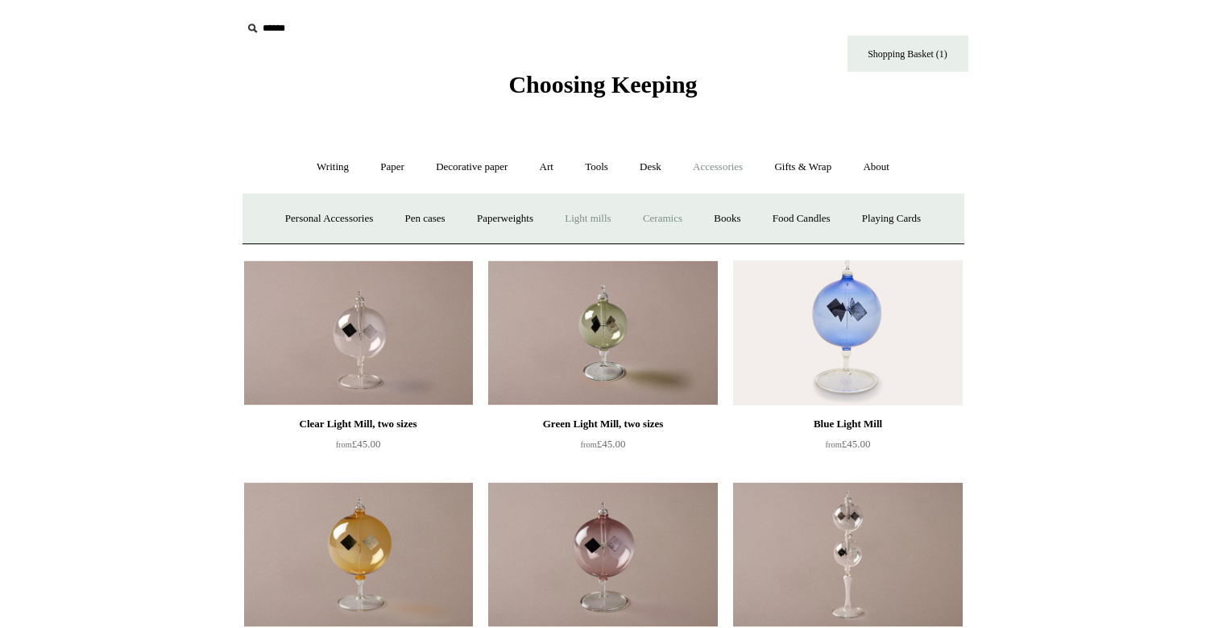
click at [679, 218] on link "Ceramics +" at bounding box center [663, 218] width 68 height 43
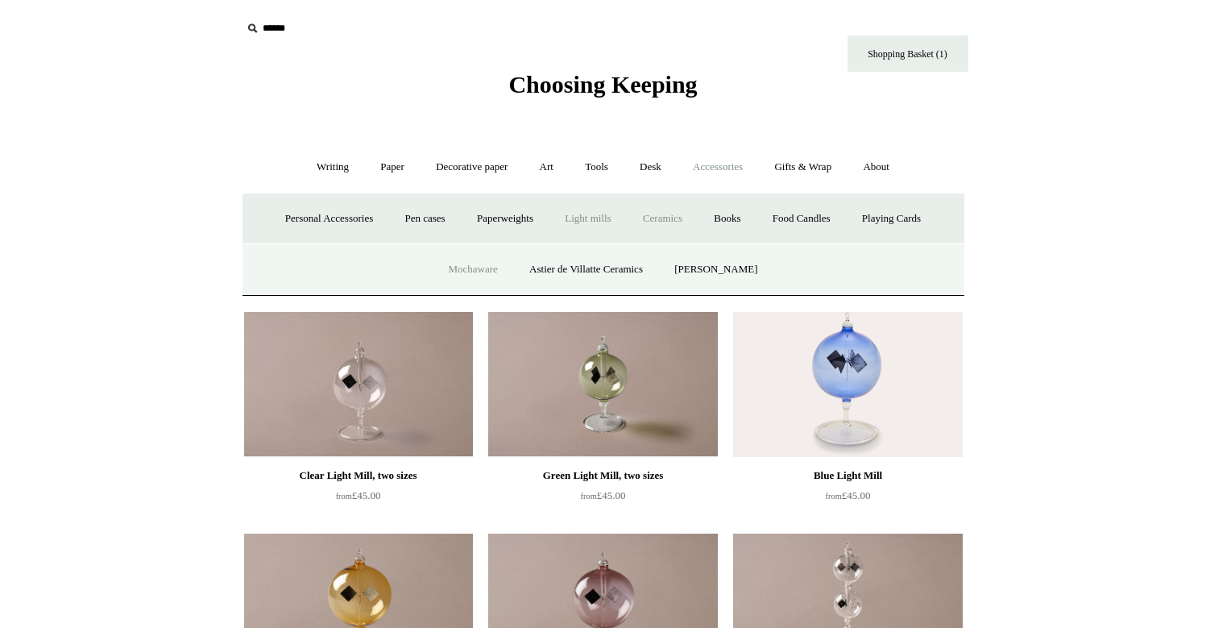
click at [475, 274] on link "Mochaware" at bounding box center [473, 269] width 78 height 43
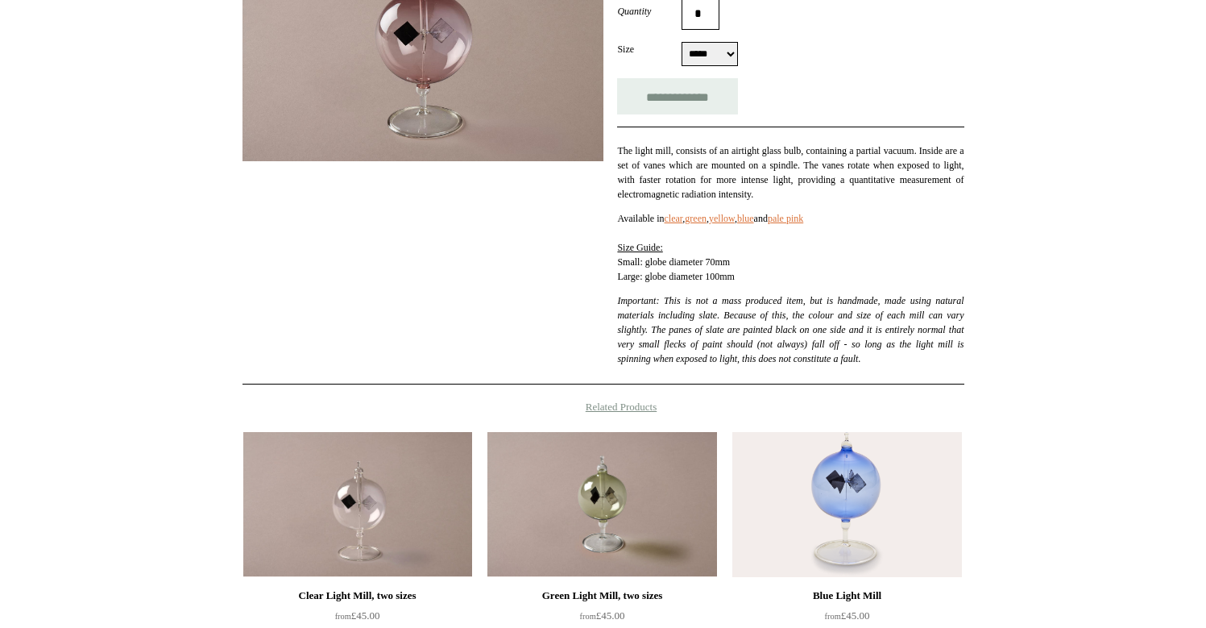
scroll to position [317, 0]
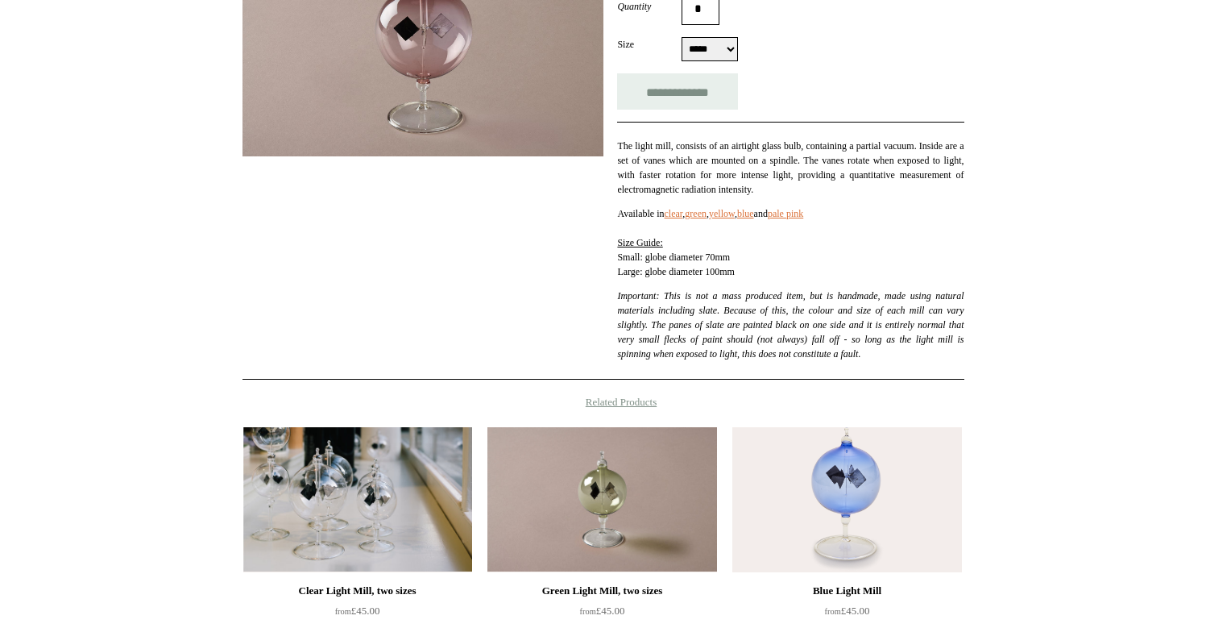
click at [386, 497] on img at bounding box center [357, 499] width 229 height 145
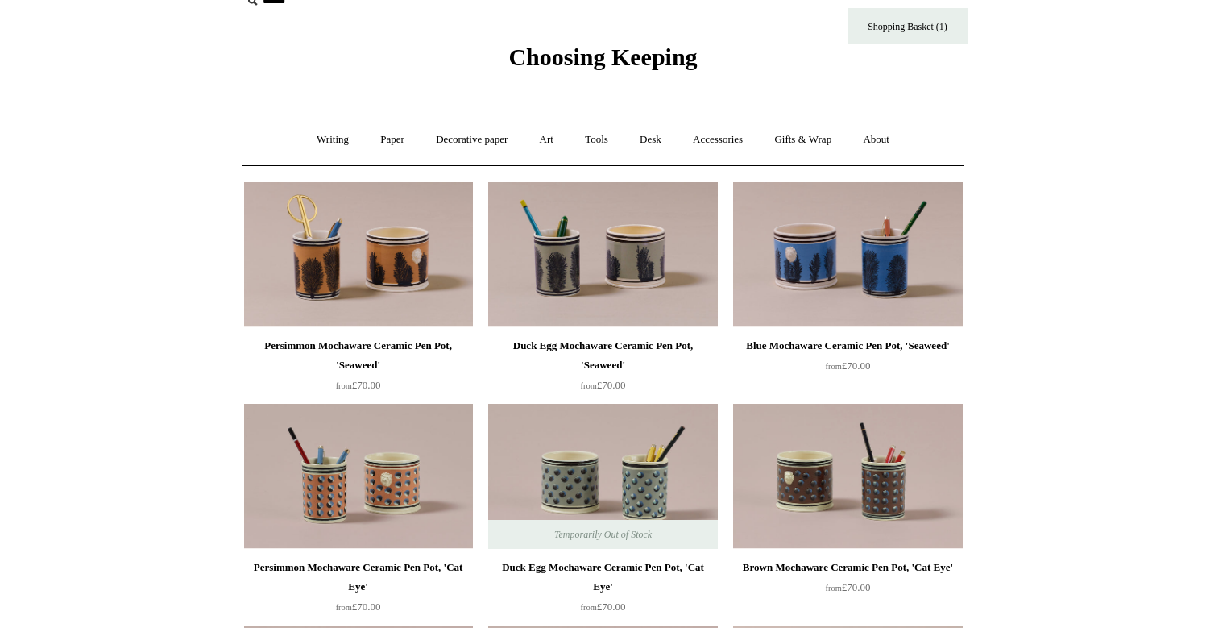
scroll to position [19, 0]
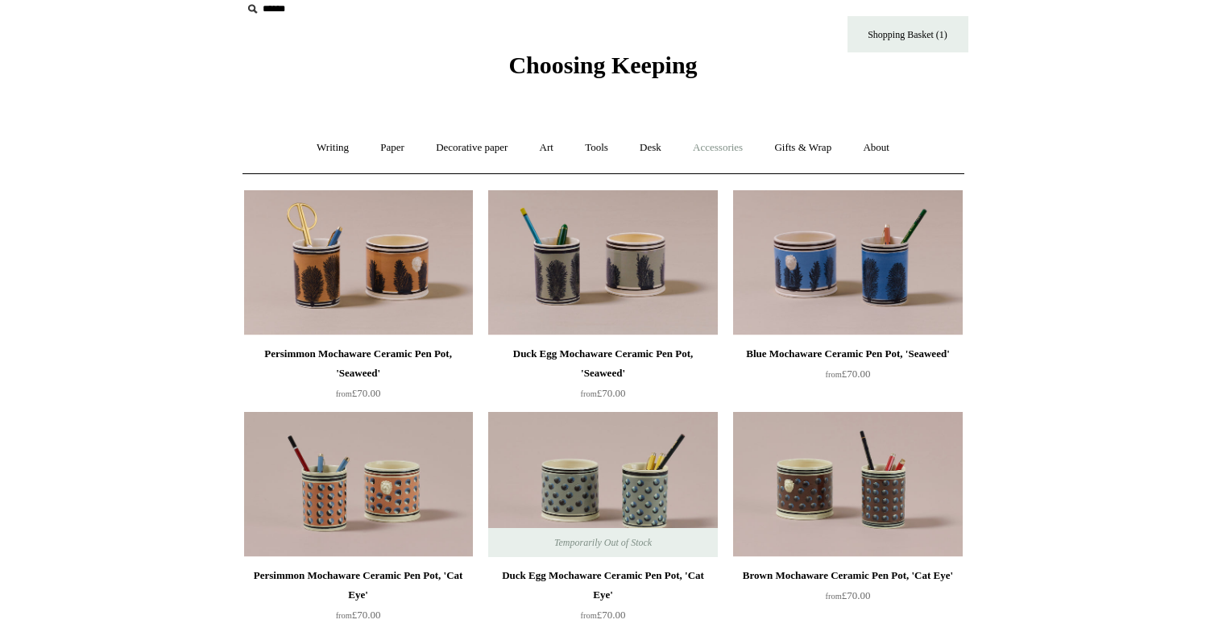
click at [717, 147] on link "Accessories +" at bounding box center [718, 148] width 79 height 43
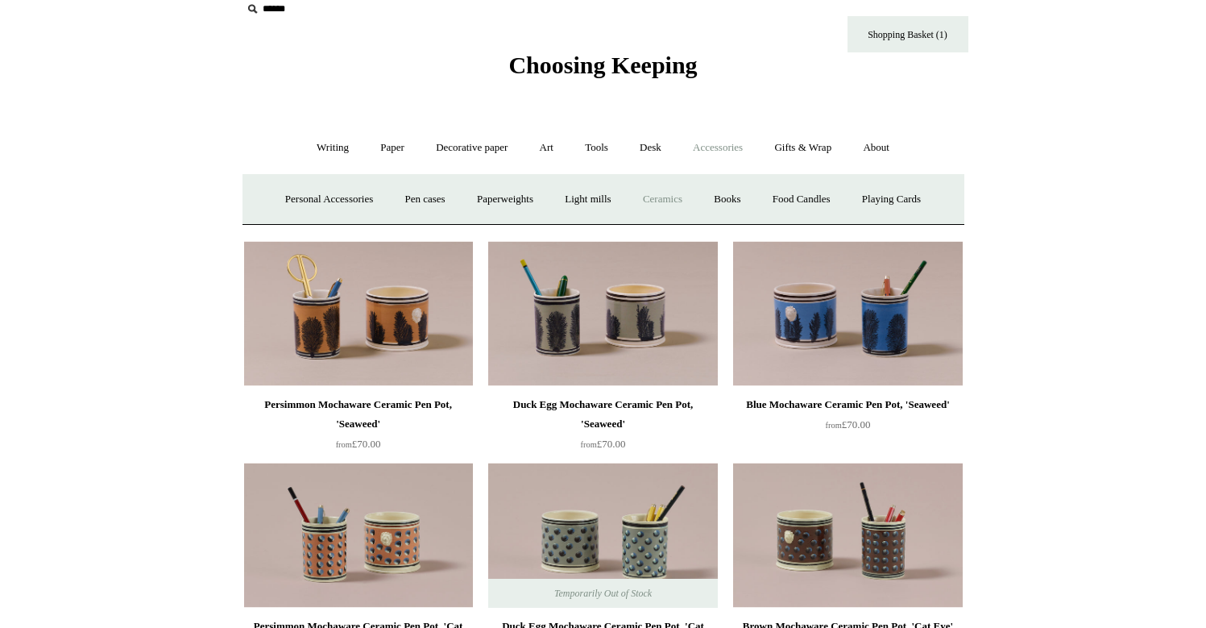
click at [674, 197] on link "Ceramics +" at bounding box center [663, 199] width 68 height 43
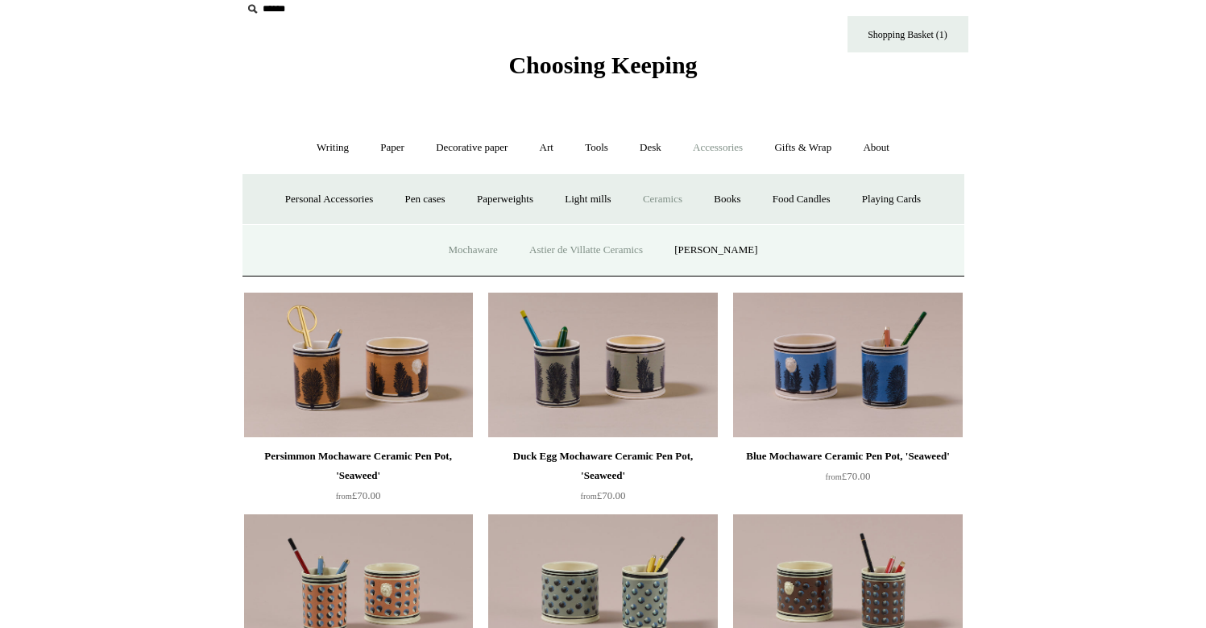
click at [616, 246] on link "Astier de Villatte Ceramics" at bounding box center [586, 250] width 143 height 43
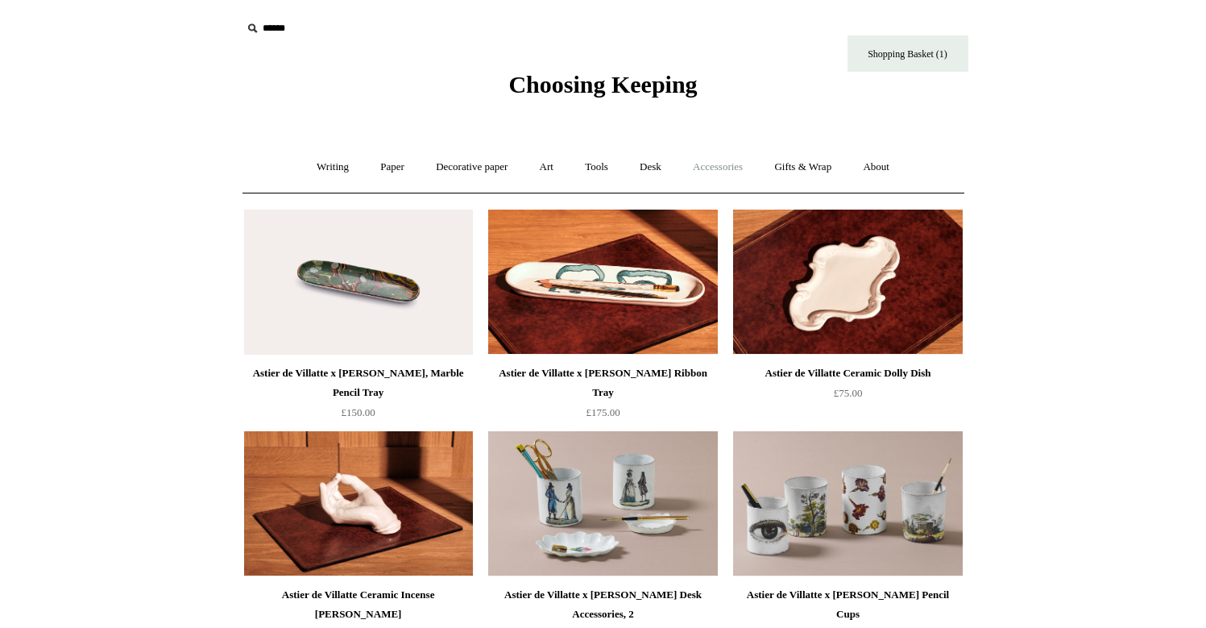
click at [725, 173] on link "Accessories +" at bounding box center [718, 167] width 79 height 43
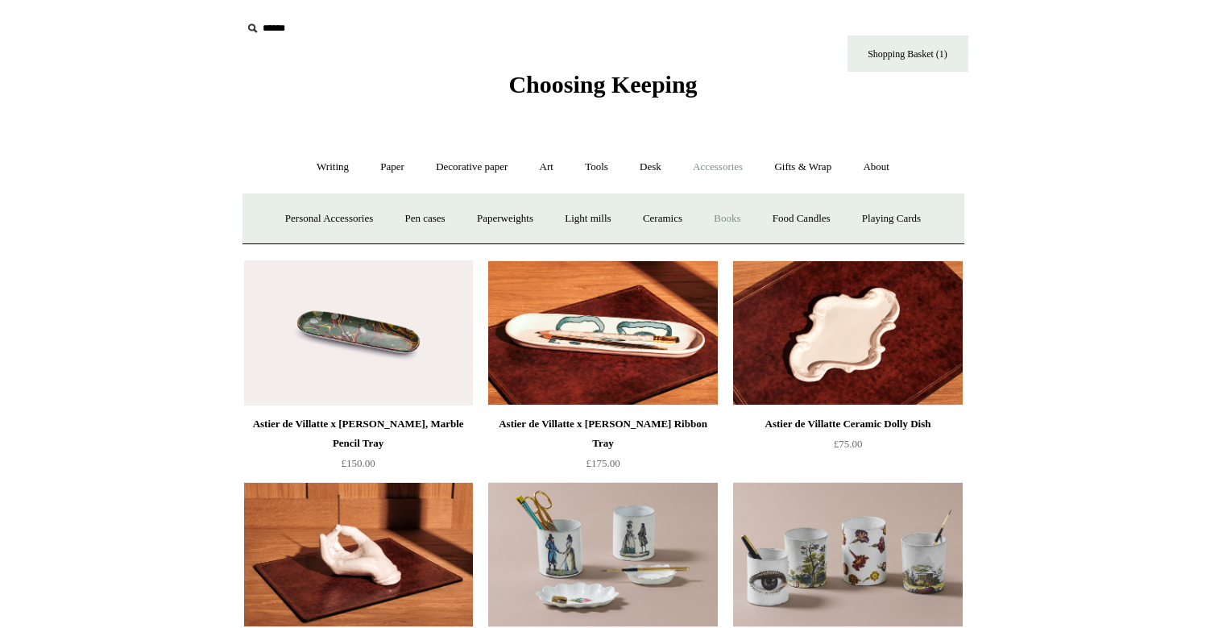
click at [745, 223] on link "Books" at bounding box center [727, 218] width 56 height 43
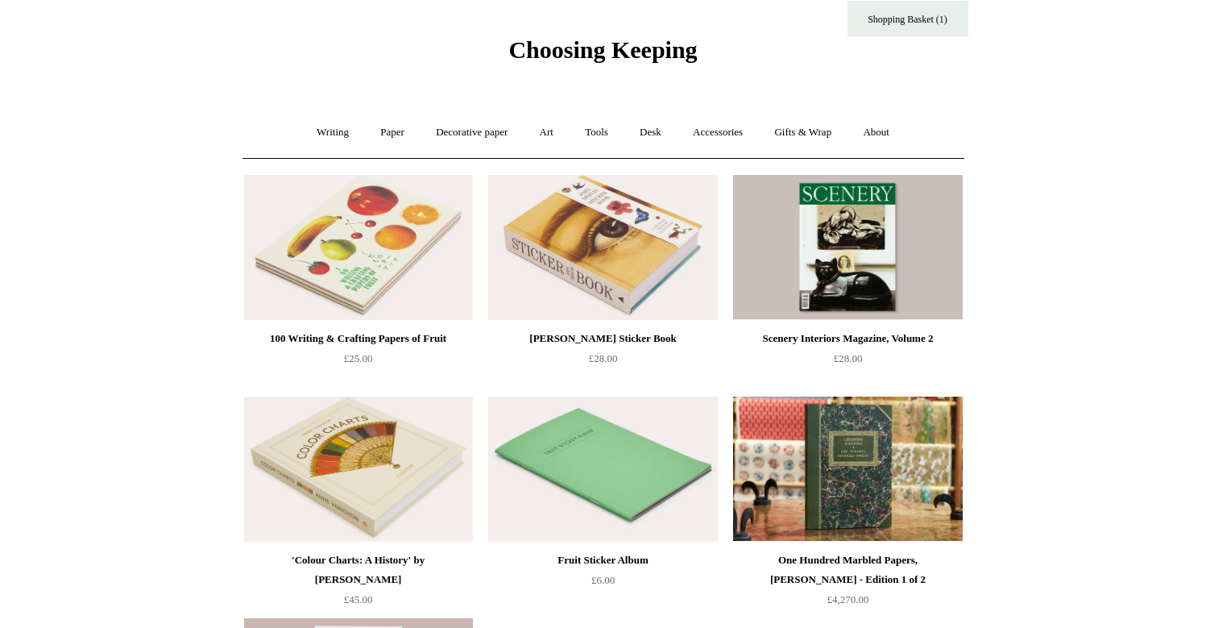
scroll to position [15, 0]
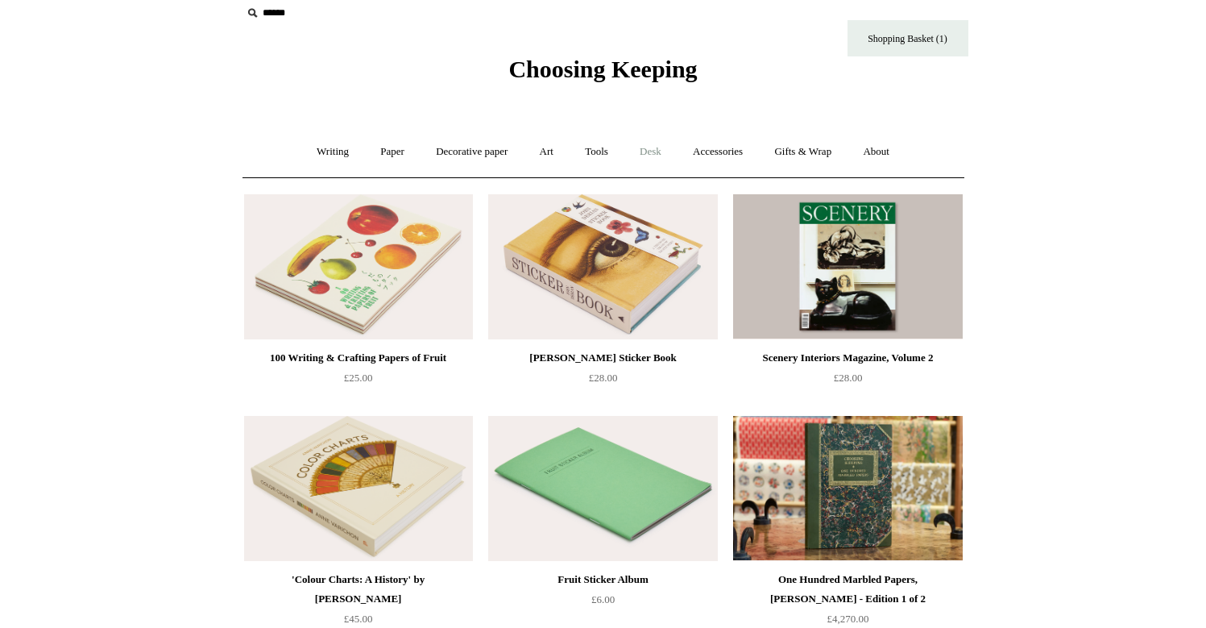
click at [652, 159] on link "Desk +" at bounding box center [650, 152] width 51 height 43
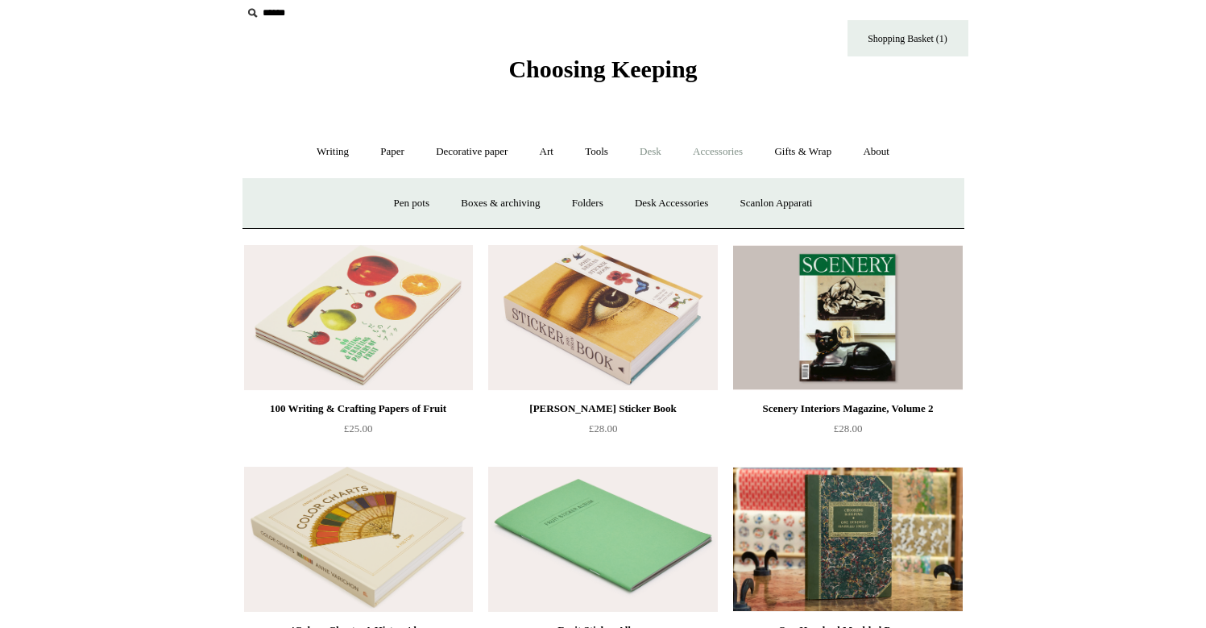
click at [726, 151] on link "Accessories +" at bounding box center [718, 152] width 79 height 43
click at [820, 203] on link "Food Candles" at bounding box center [801, 203] width 87 height 43
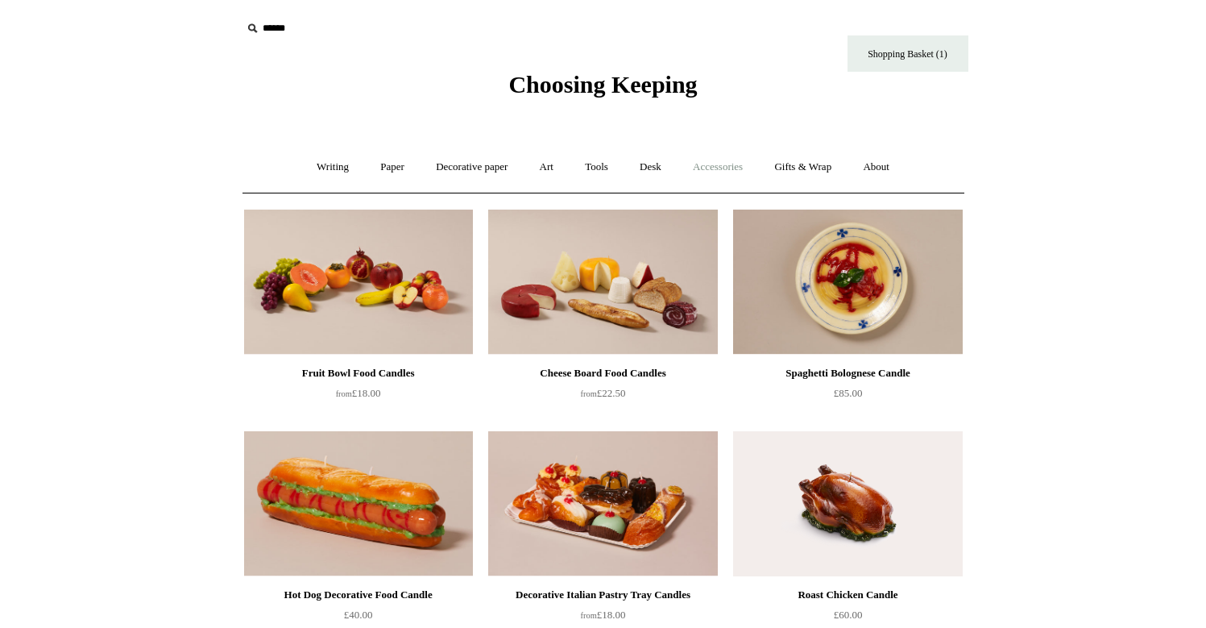
click at [731, 161] on link "Accessories +" at bounding box center [718, 167] width 79 height 43
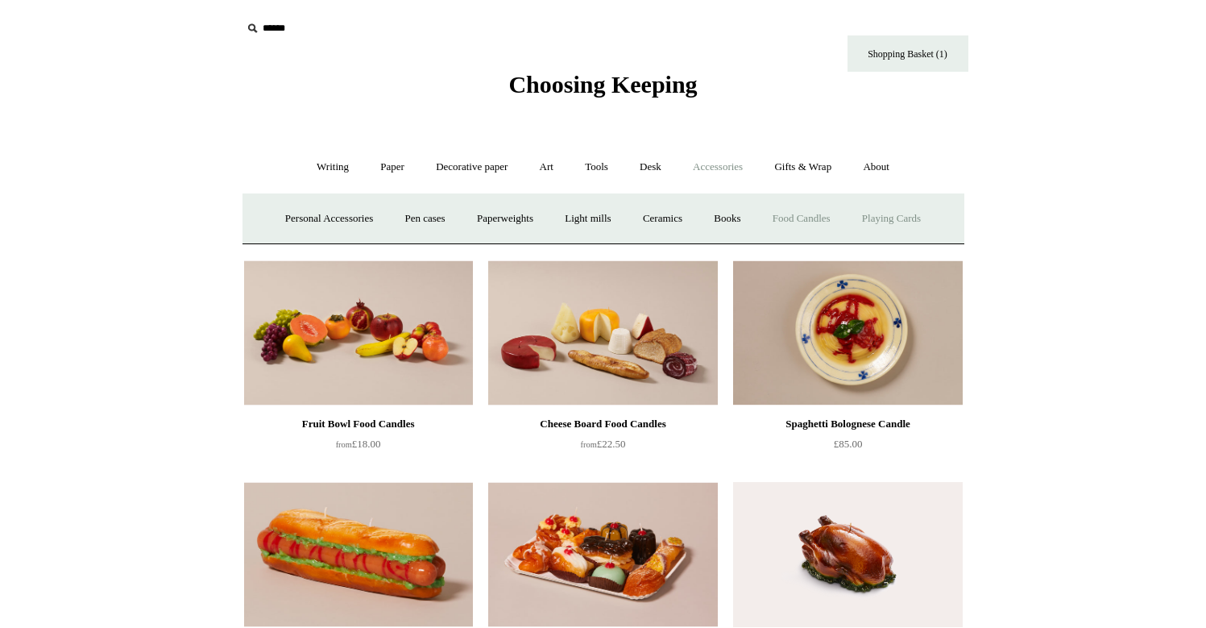
click at [921, 223] on link "Playing Cards" at bounding box center [892, 218] width 88 height 43
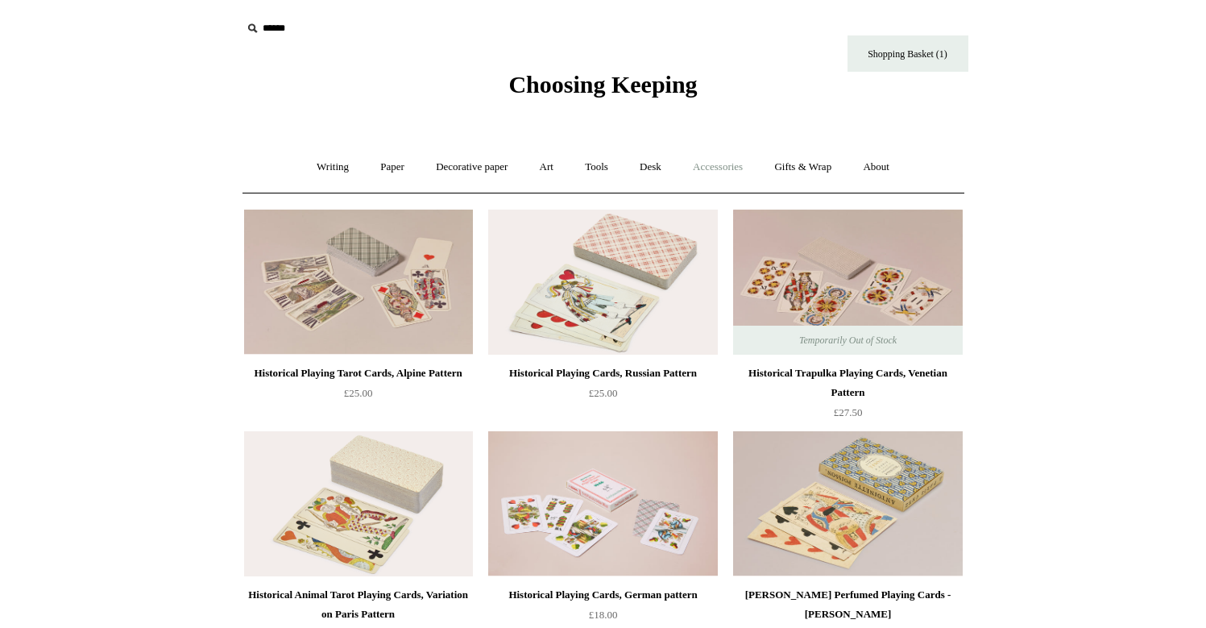
click at [746, 164] on link "Accessories +" at bounding box center [718, 167] width 79 height 43
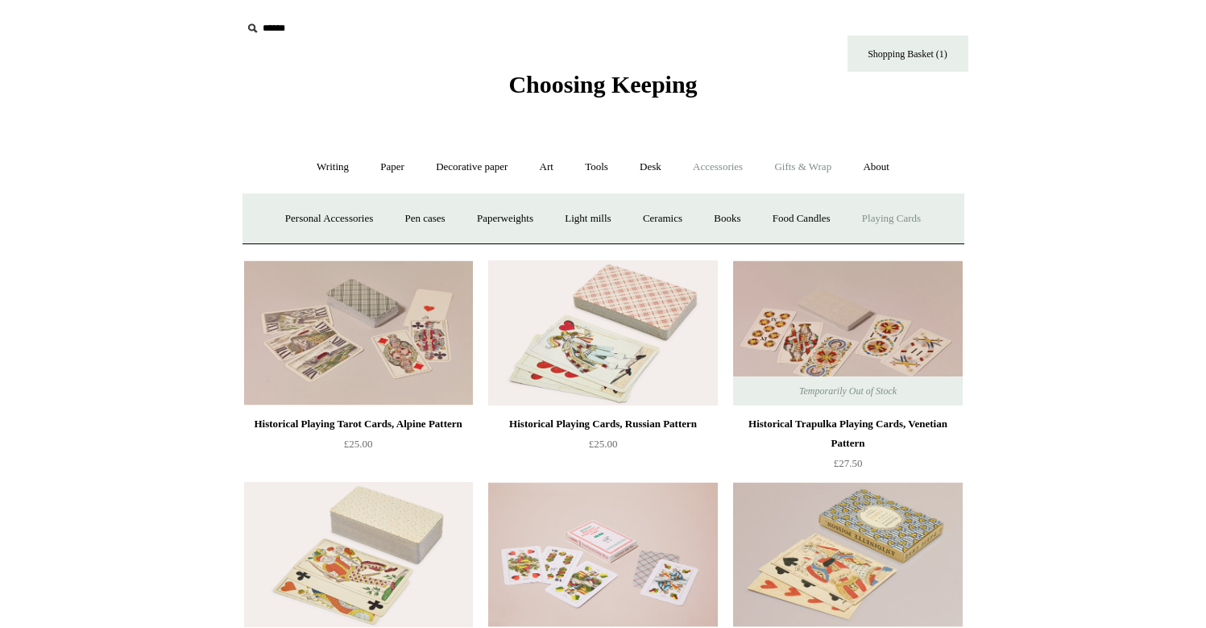
click at [814, 175] on link "Gifts & Wrap +" at bounding box center [803, 167] width 86 height 43
click at [313, 228] on link "Greeting cards +" at bounding box center [321, 218] width 90 height 43
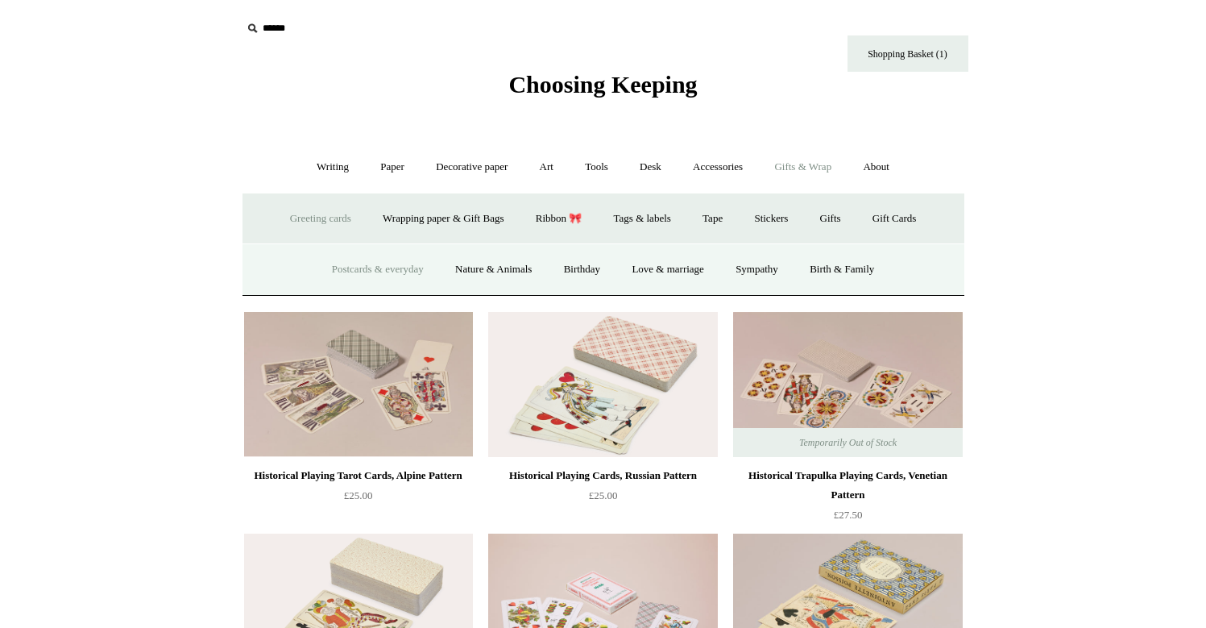
click at [345, 275] on link "Postcards & everyday" at bounding box center [377, 269] width 121 height 43
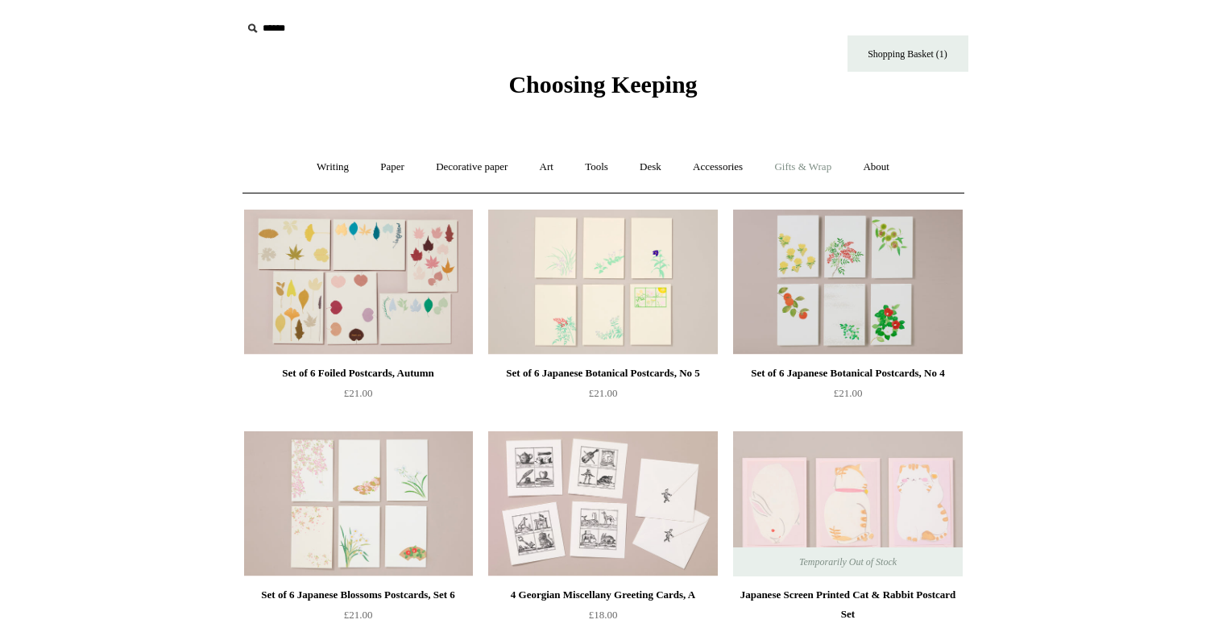
click at [825, 160] on link "Gifts & Wrap +" at bounding box center [803, 167] width 86 height 43
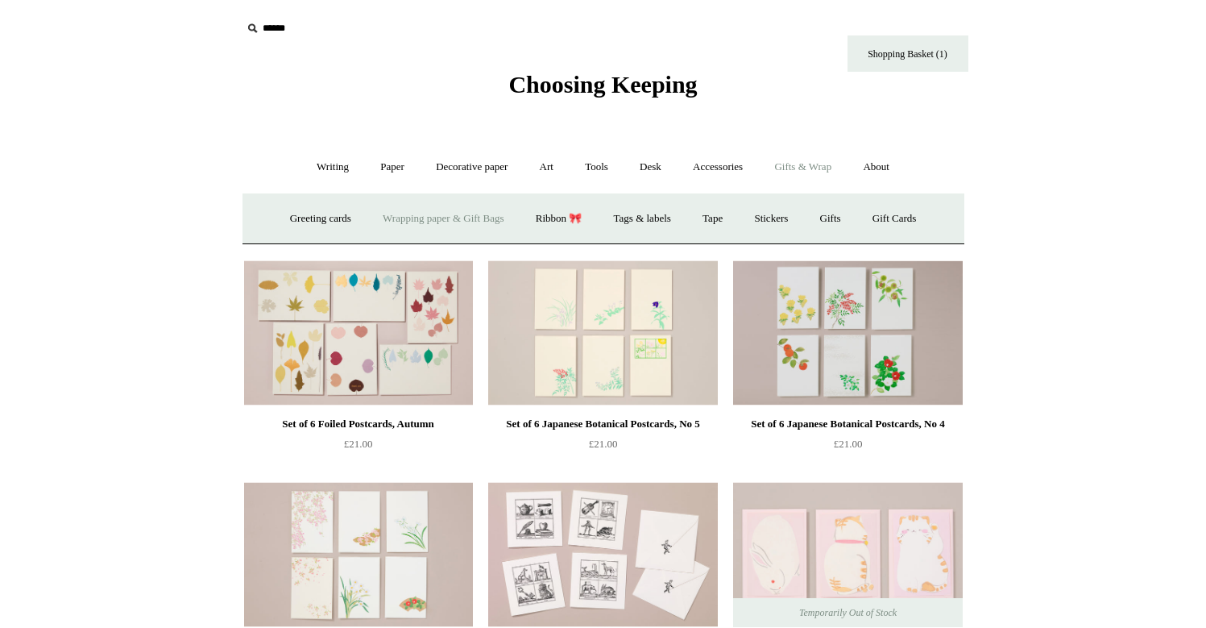
click at [484, 214] on link "Wrapping paper & Gift Bags" at bounding box center [443, 218] width 150 height 43
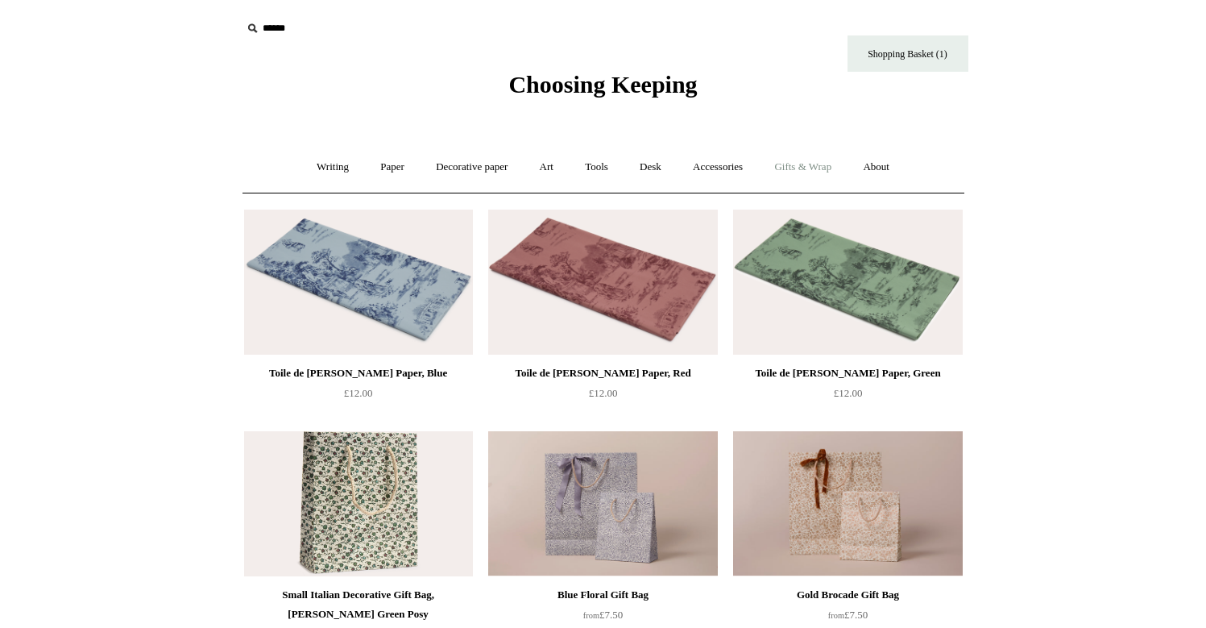
click at [791, 159] on link "Gifts & Wrap +" at bounding box center [803, 167] width 86 height 43
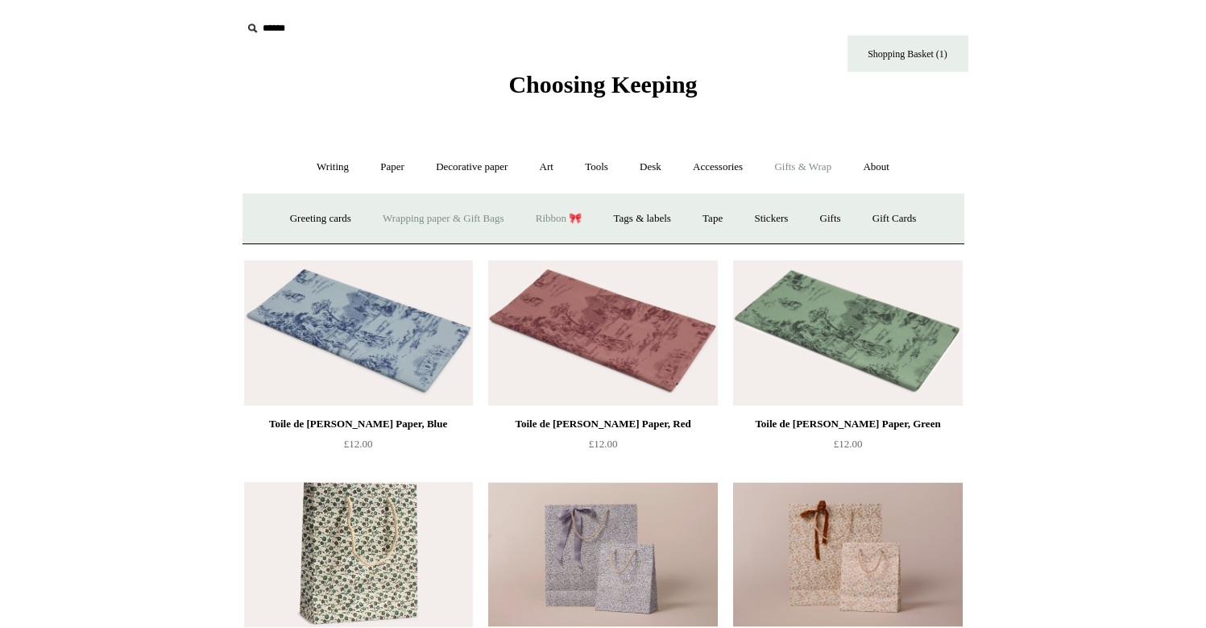
click at [559, 213] on link "Ribbon 🎀" at bounding box center [559, 218] width 76 height 43
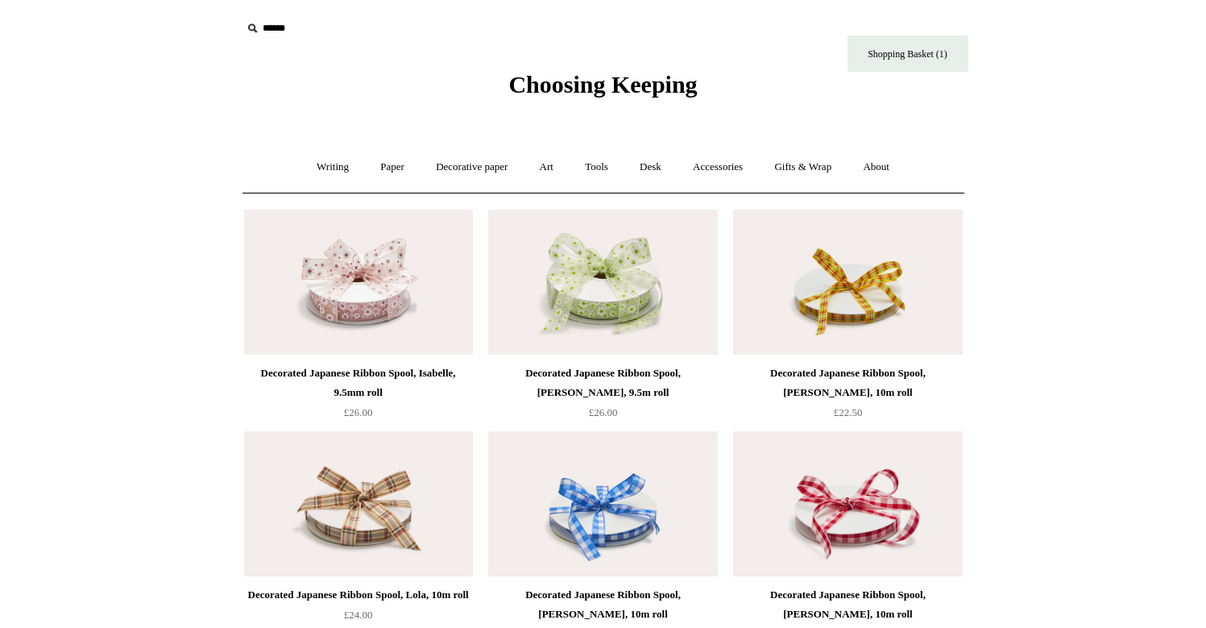
click at [820, 180] on link "Gifts & Wrap +" at bounding box center [803, 167] width 86 height 43
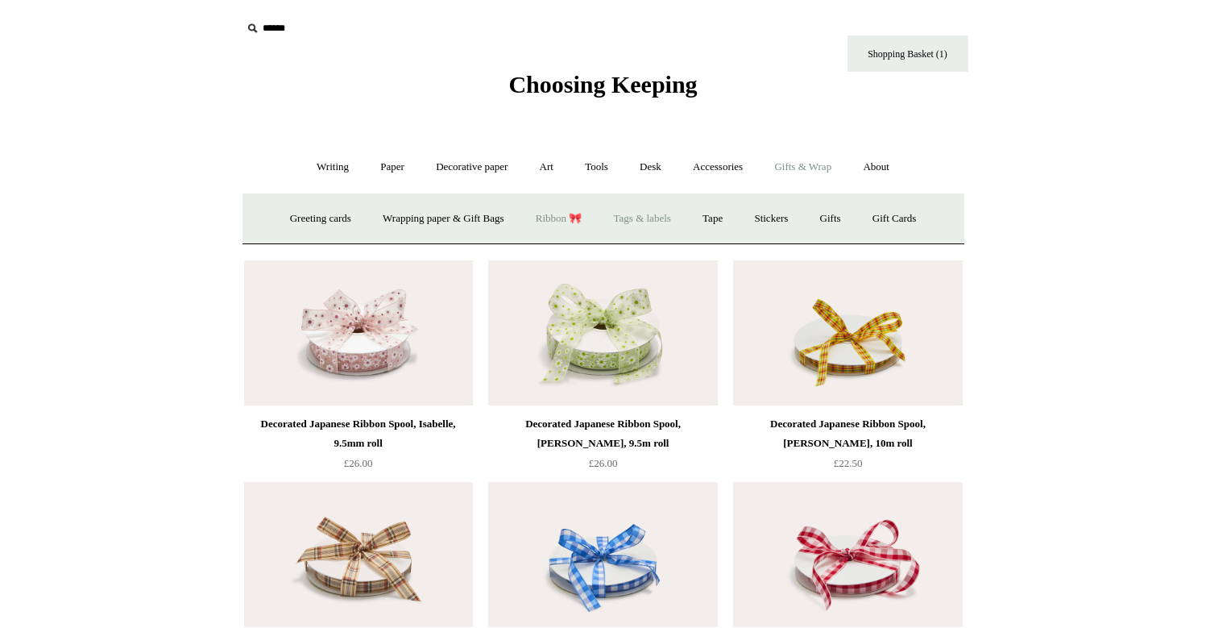
click at [656, 214] on link "Tags & labels" at bounding box center [643, 218] width 86 height 43
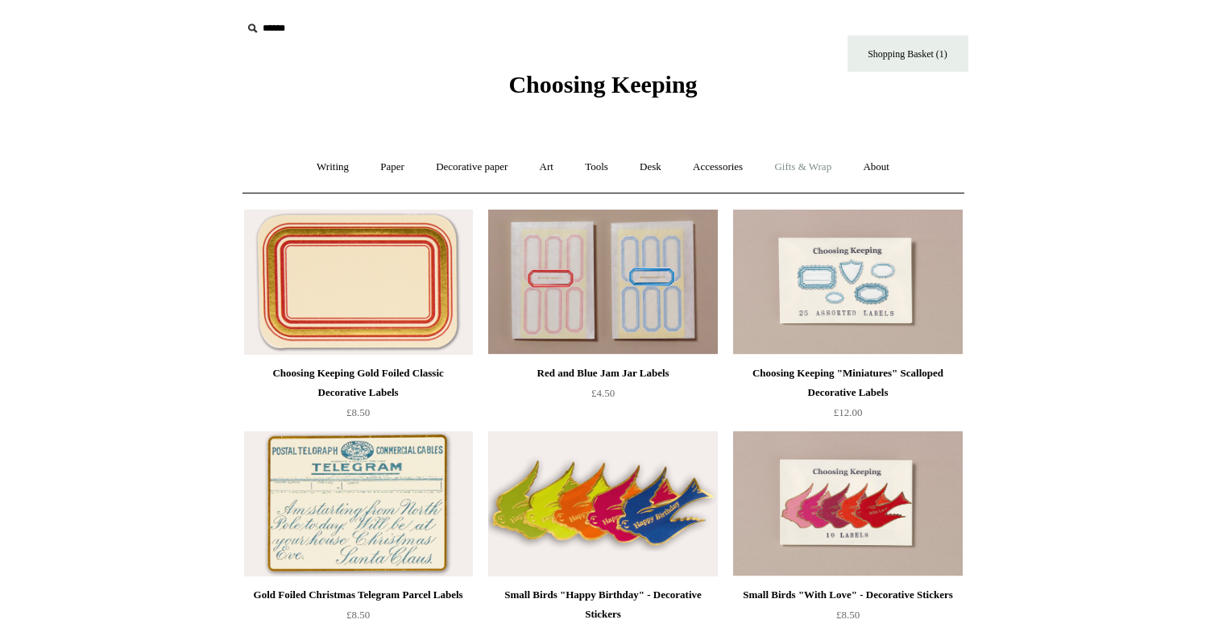
click at [807, 169] on link "Gifts & Wrap +" at bounding box center [803, 167] width 86 height 43
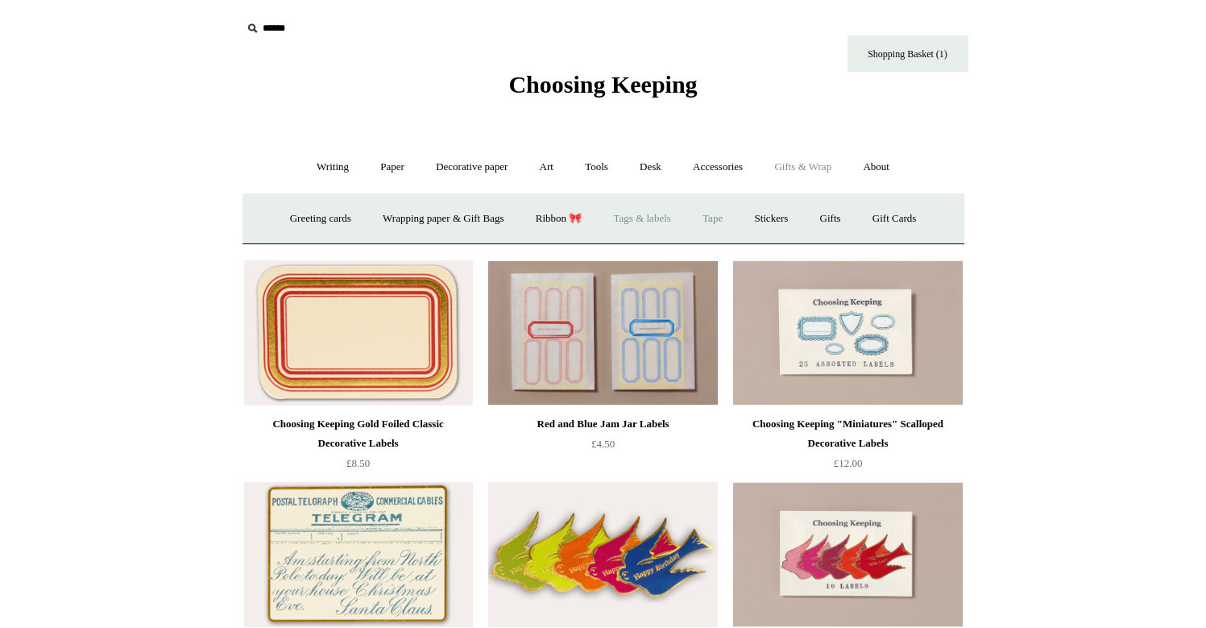
click at [716, 224] on link "Tape" at bounding box center [712, 218] width 49 height 43
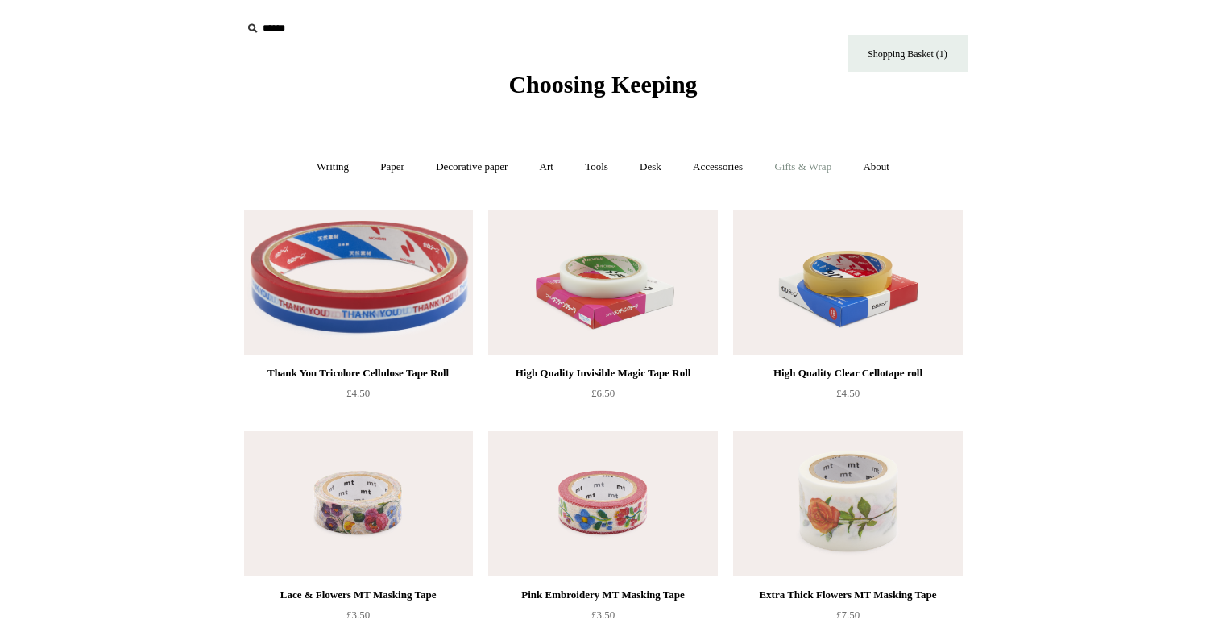
click at [805, 170] on link "Gifts & Wrap +" at bounding box center [803, 167] width 86 height 43
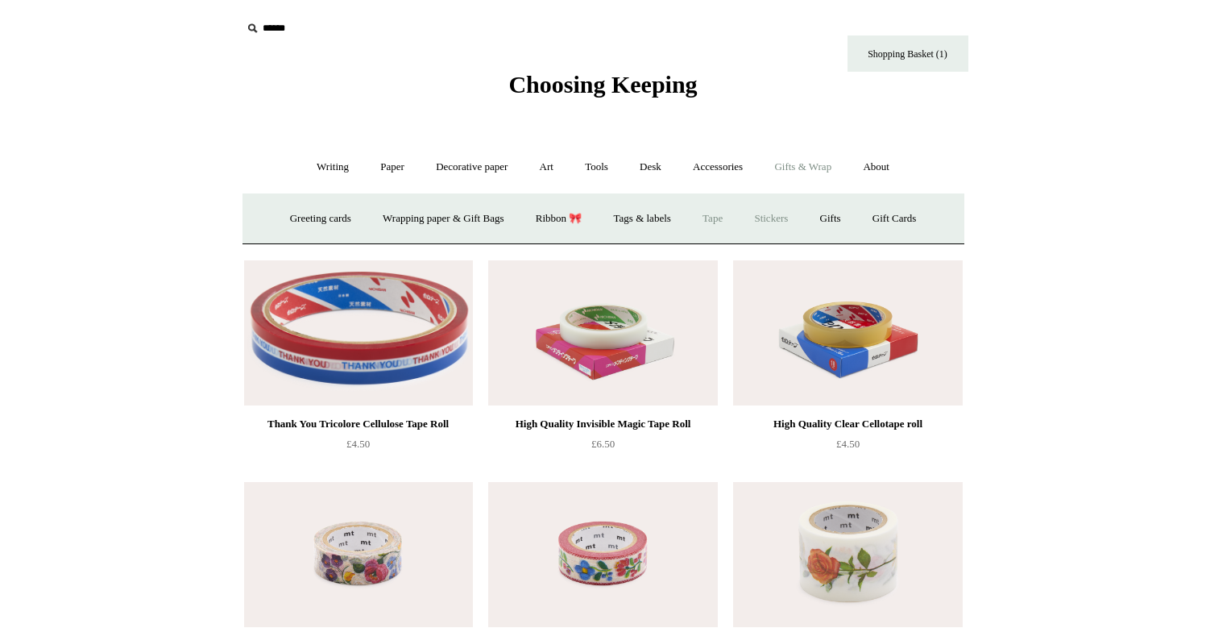
click at [789, 220] on link "Stickers" at bounding box center [771, 218] width 63 height 43
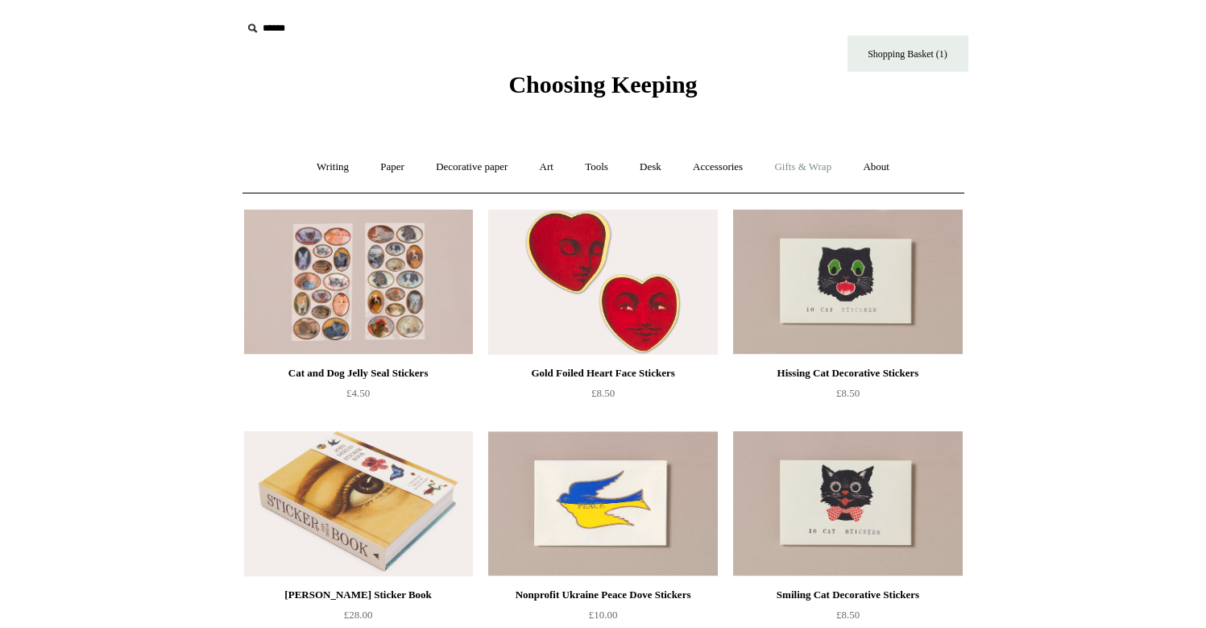
click at [814, 165] on link "Gifts & Wrap +" at bounding box center [803, 167] width 86 height 43
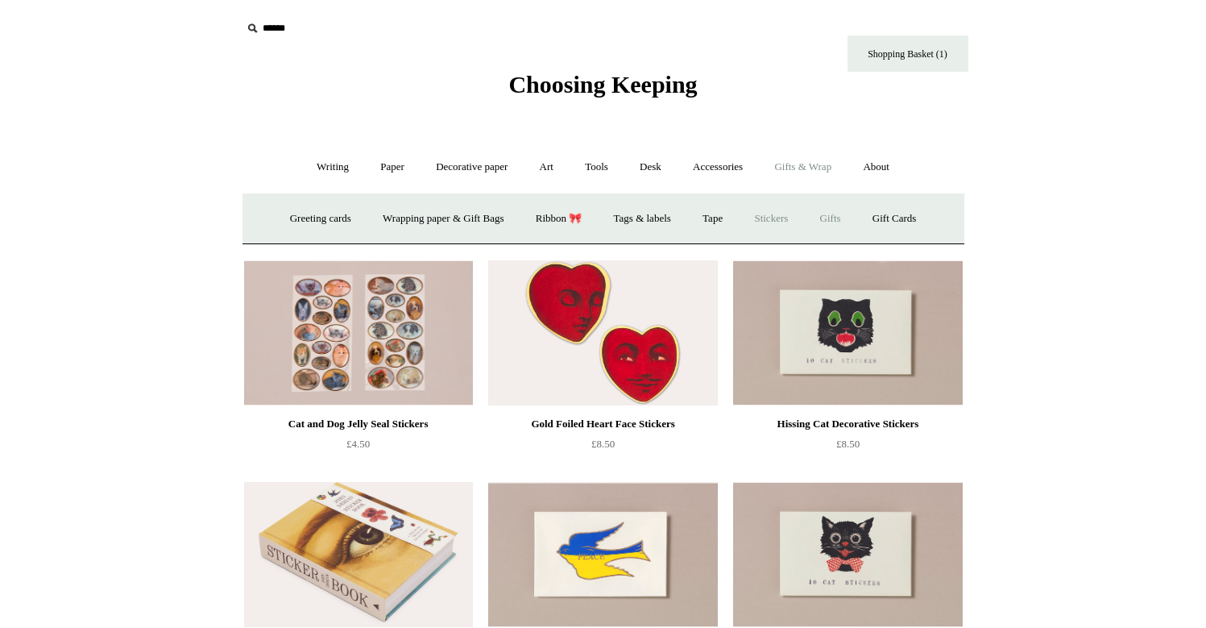
click at [851, 217] on link "Gifts +" at bounding box center [831, 218] width 50 height 43
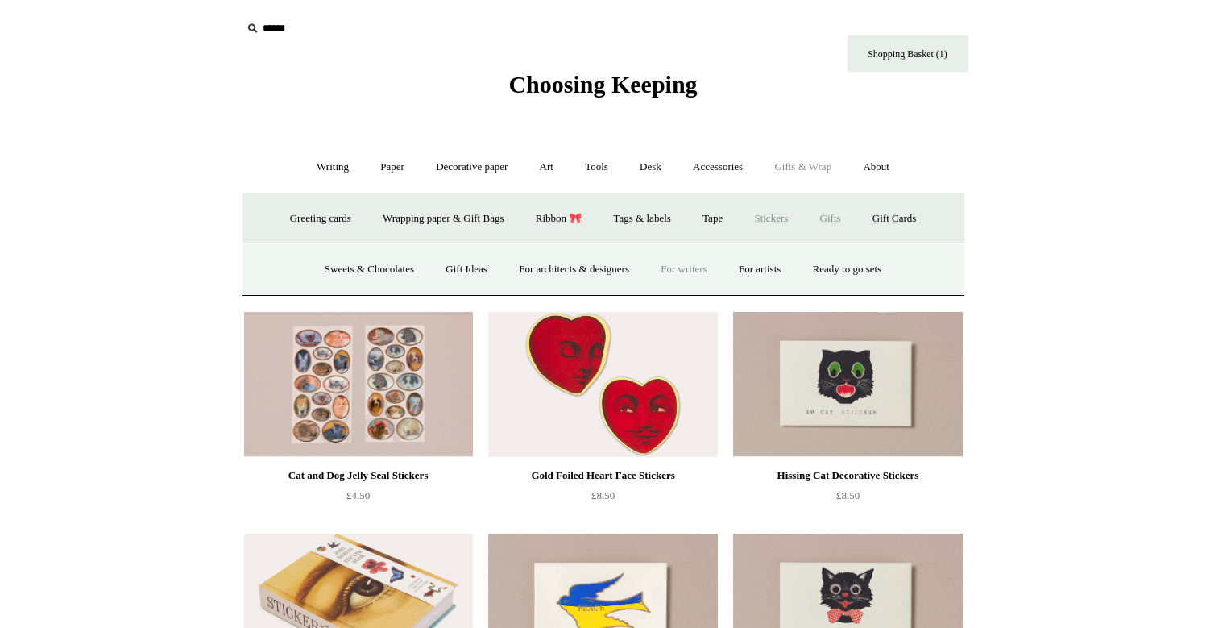
click at [699, 268] on link "For writers" at bounding box center [683, 269] width 75 height 43
